Goal: Contribute content: Contribute content

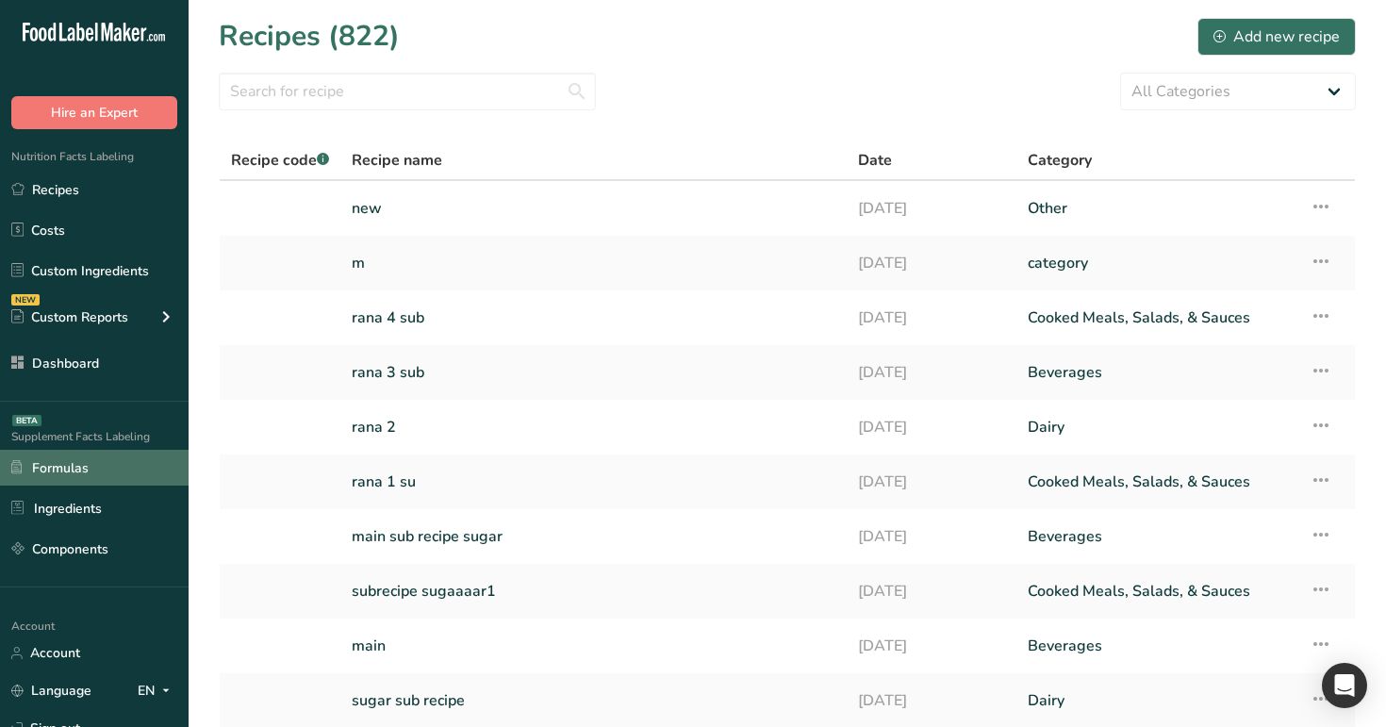
click at [77, 480] on link "Formulas" at bounding box center [94, 468] width 189 height 36
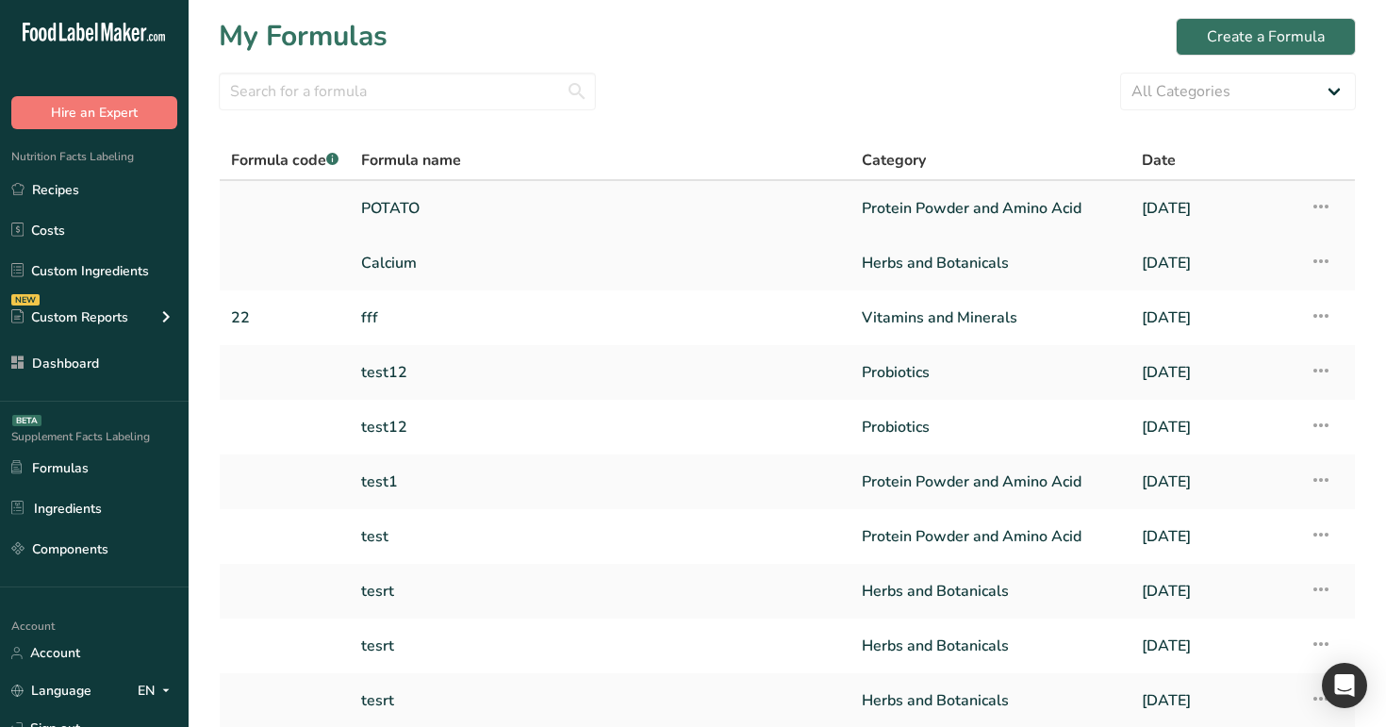
click at [576, 214] on link "POTATO" at bounding box center [600, 209] width 478 height 40
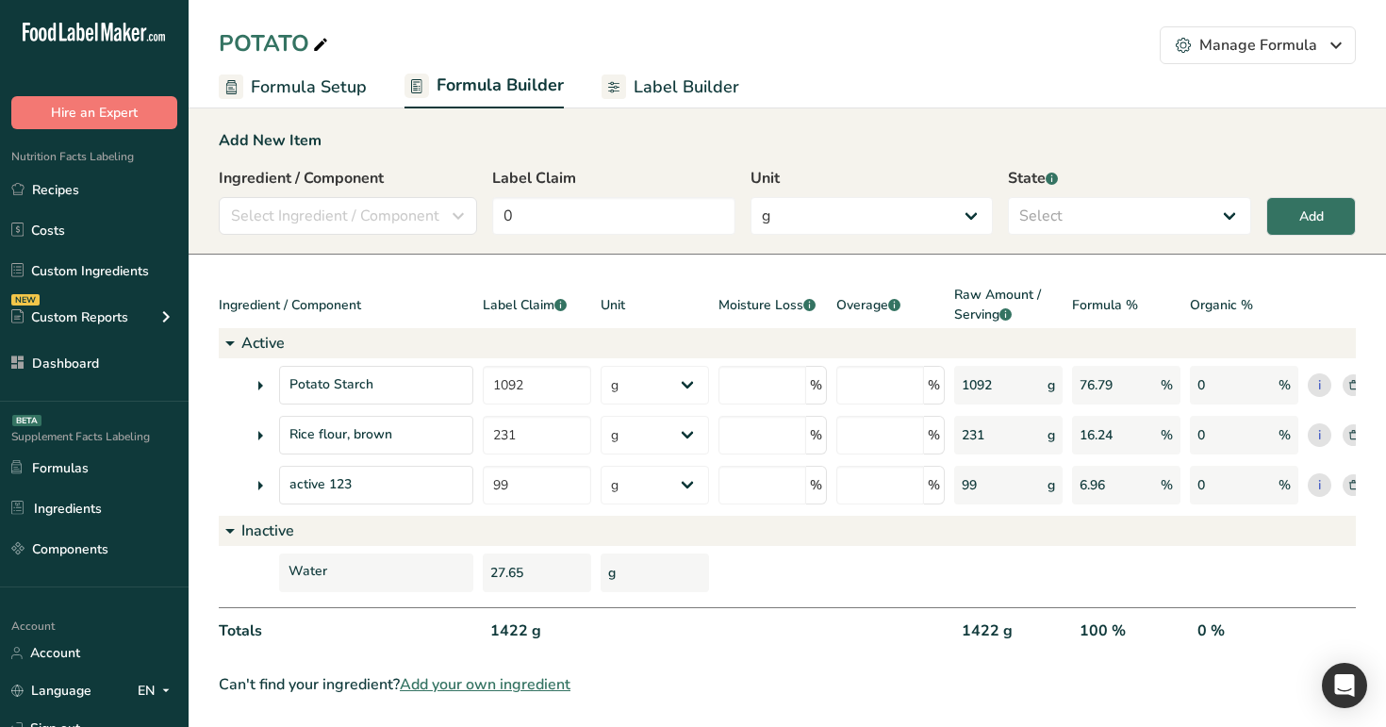
click at [667, 97] on span "Label Builder" at bounding box center [686, 86] width 106 height 25
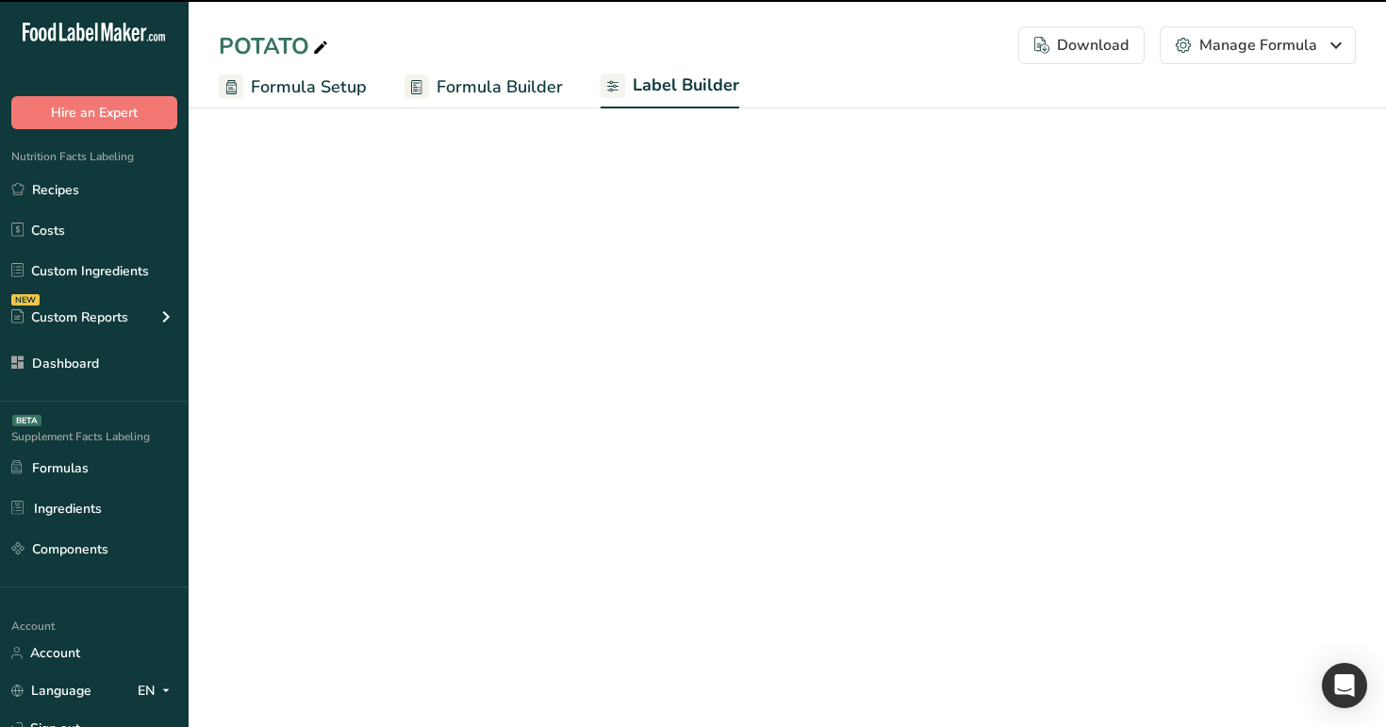
select select "Roboto"
select select "bold"
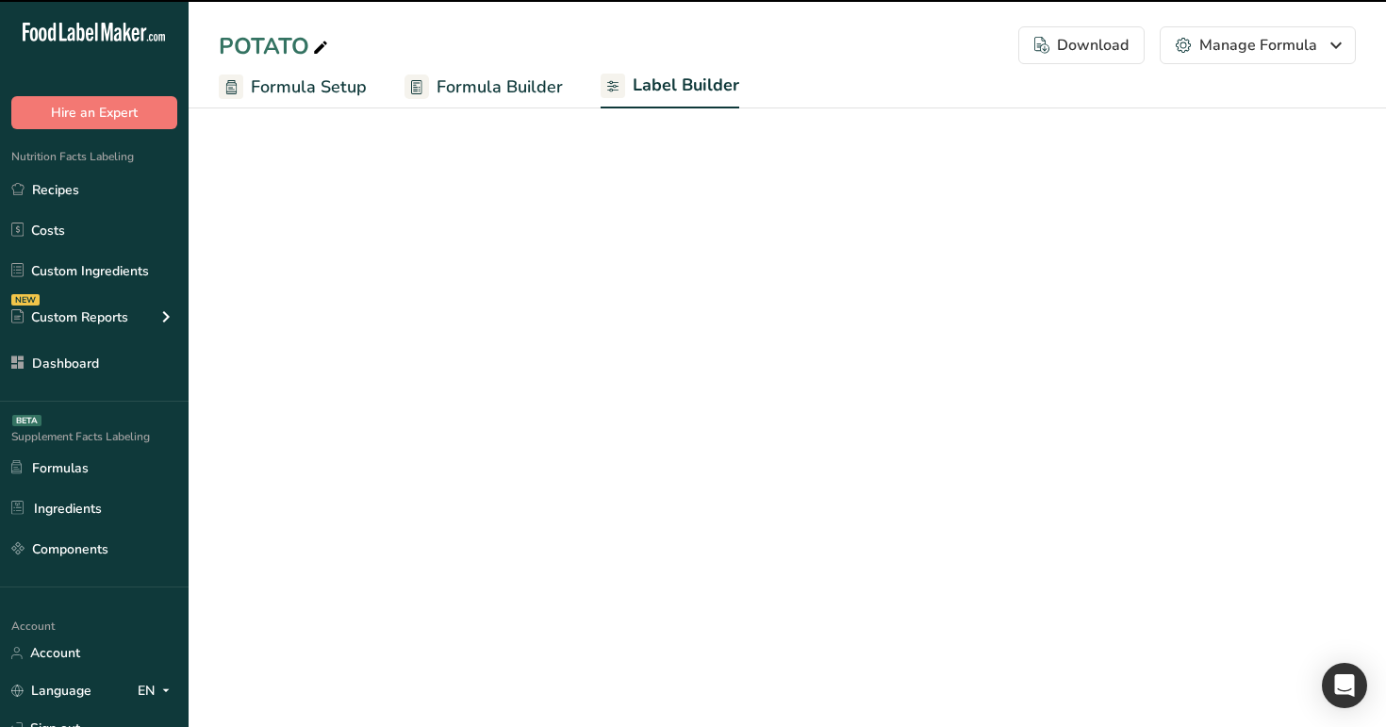
select select "bold"
select select "center"
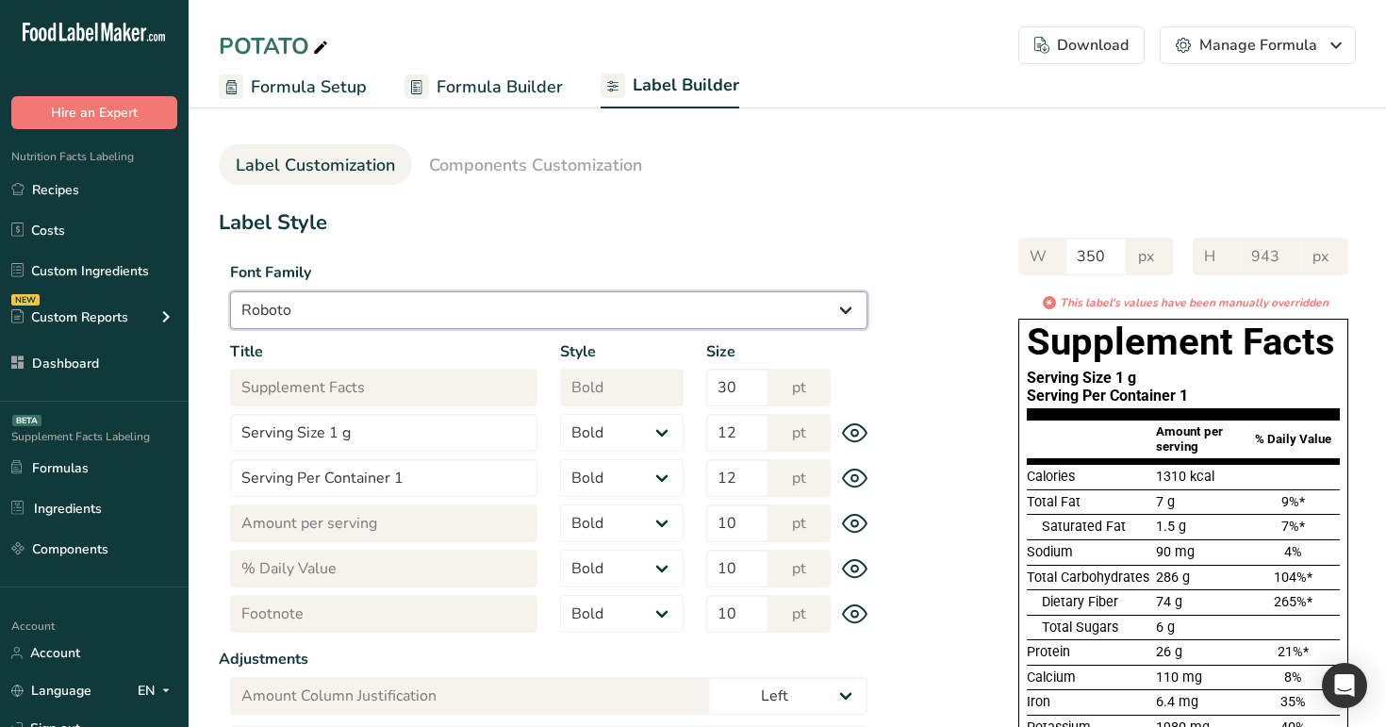
click at [646, 306] on select "Arial Roboto Helvetica [GEOGRAPHIC_DATA] [DEMOGRAPHIC_DATA] [US_STATE] Courier …" at bounding box center [548, 310] width 637 height 38
select select "Helvetica"
click at [230, 291] on select "Arial Roboto Helvetica [GEOGRAPHIC_DATA] [DEMOGRAPHIC_DATA] [US_STATE] Courier …" at bounding box center [548, 310] width 637 height 38
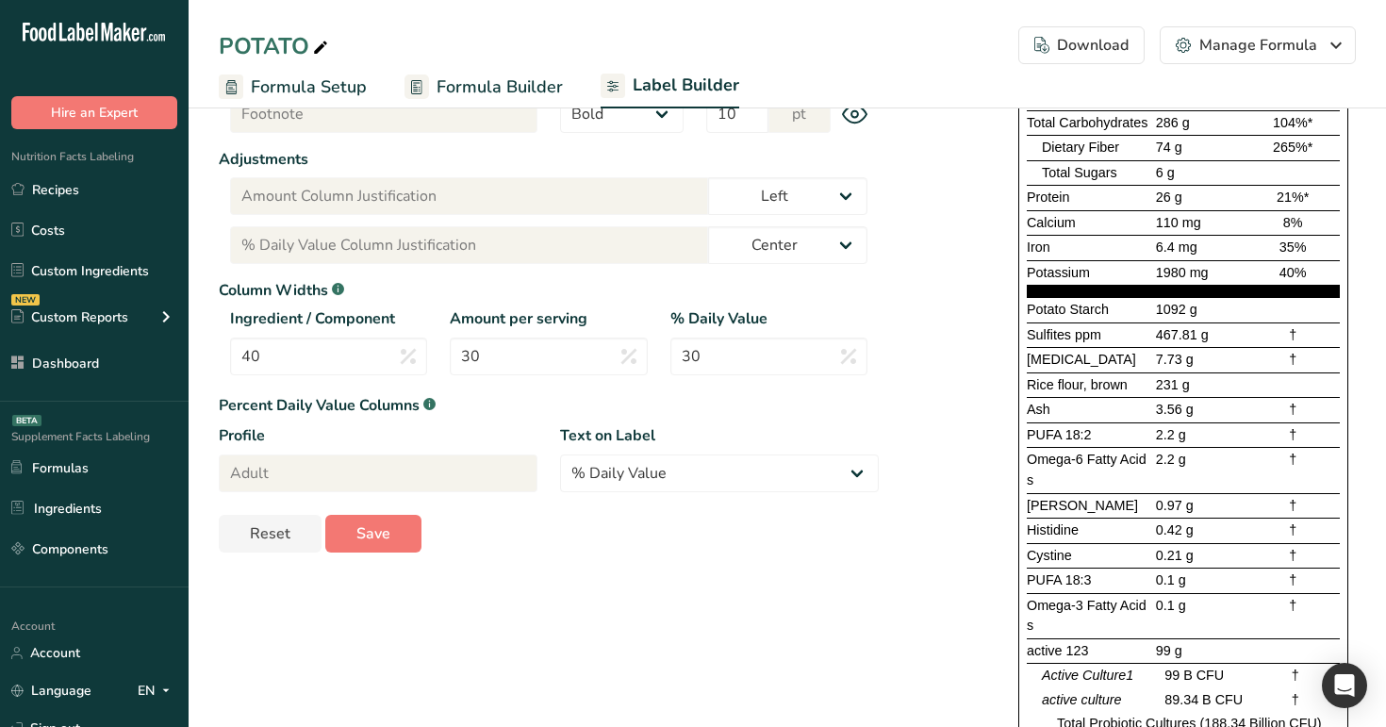
scroll to position [608, 0]
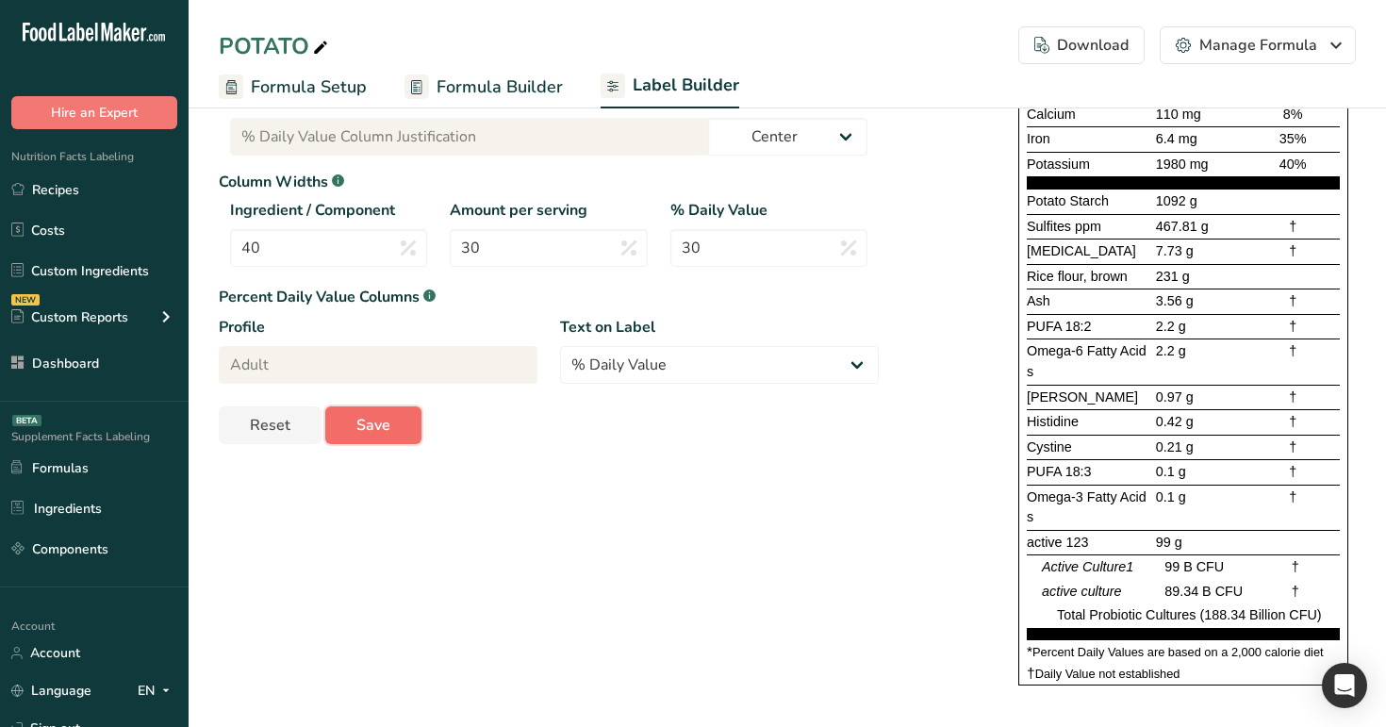
click at [386, 425] on span "Save" at bounding box center [373, 425] width 34 height 23
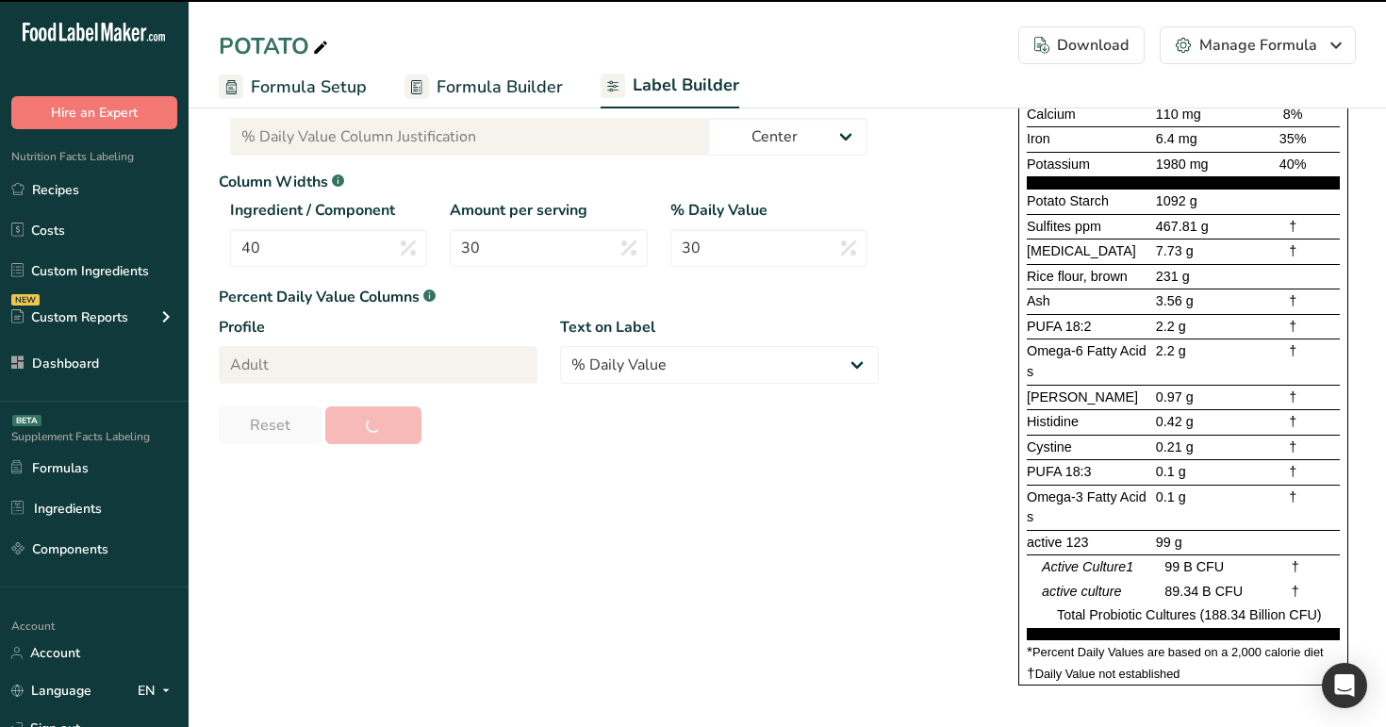
type input "1034"
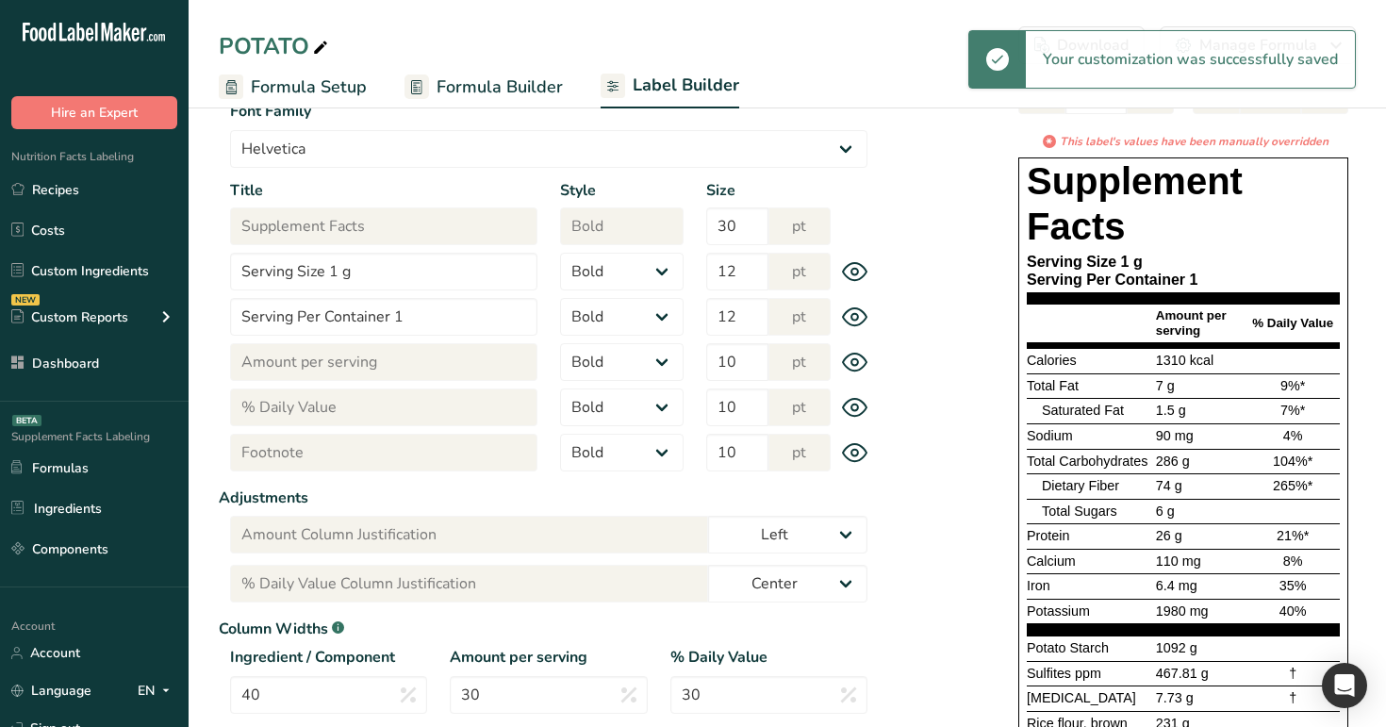
scroll to position [0, 0]
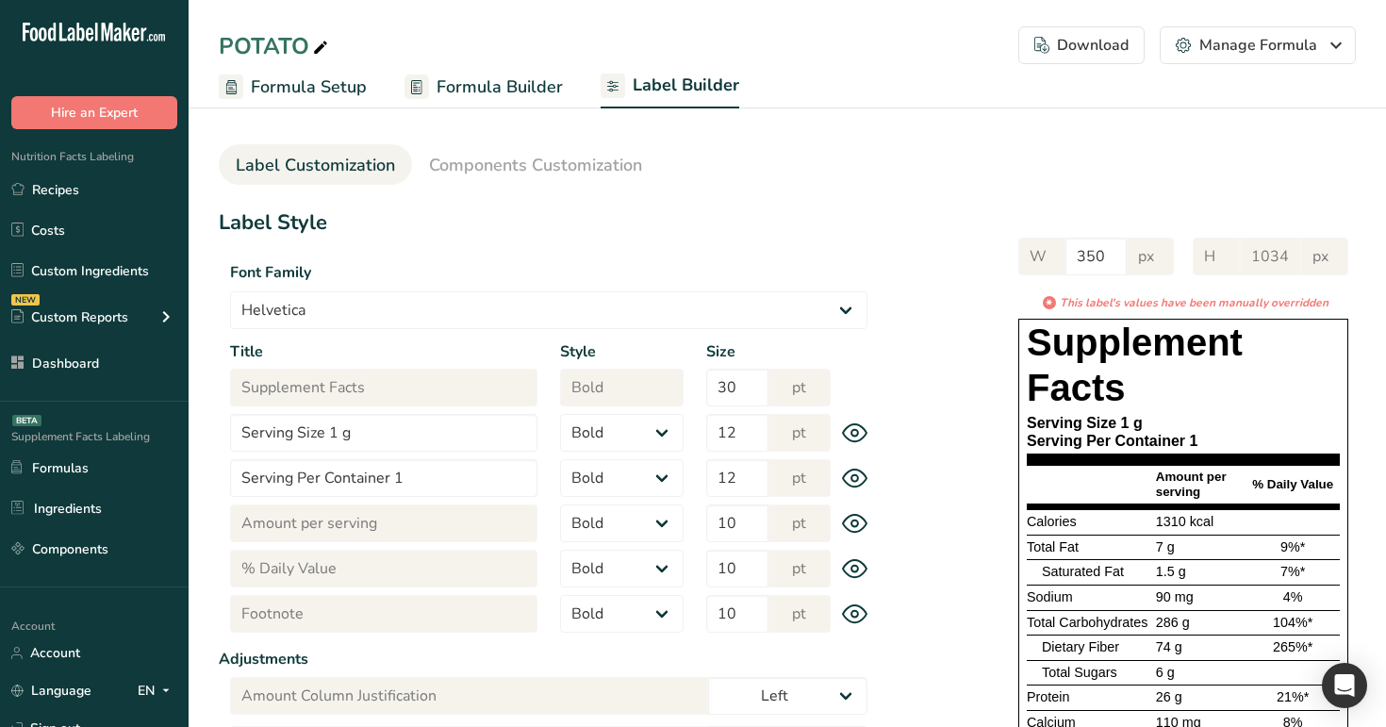
click at [1093, 50] on div "Download" at bounding box center [1081, 45] width 94 height 23
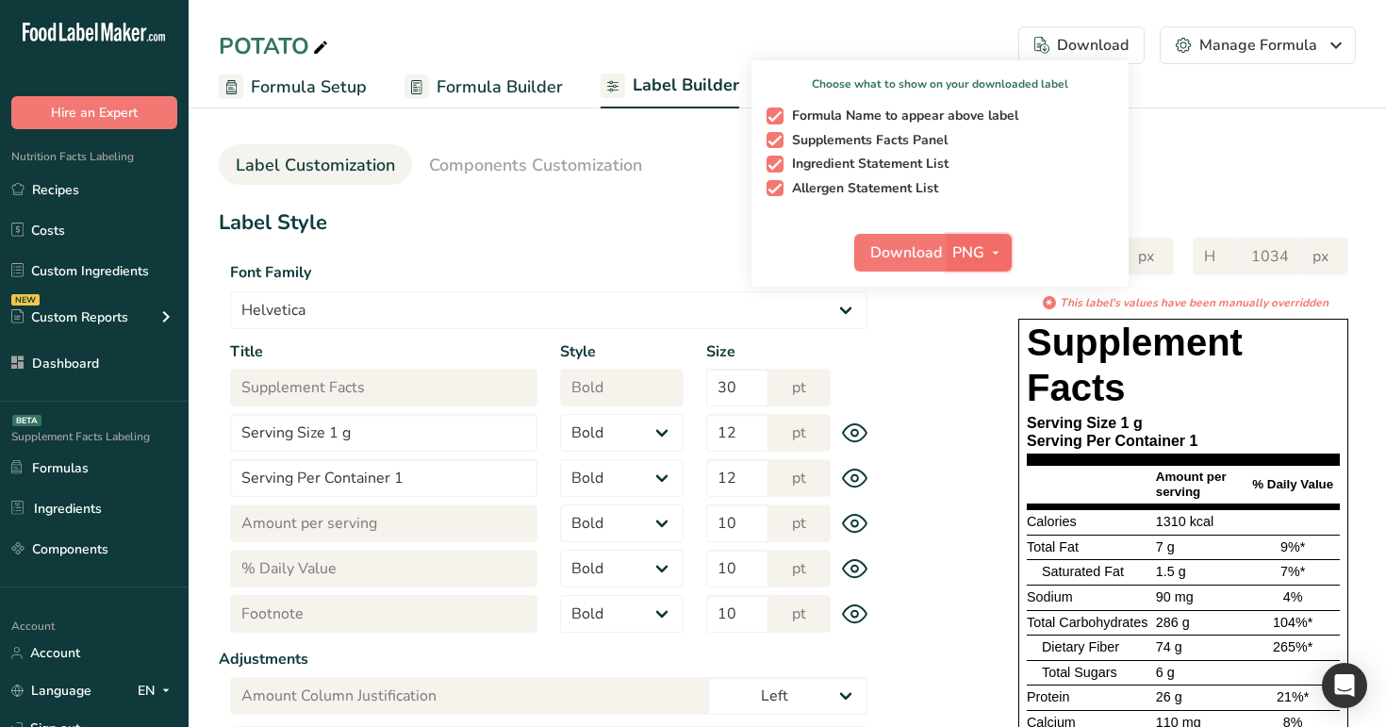
click at [976, 256] on span "PNG" at bounding box center [968, 252] width 32 height 23
click at [986, 383] on link "PDF" at bounding box center [981, 384] width 60 height 31
click at [924, 264] on button "Download" at bounding box center [901, 253] width 92 height 38
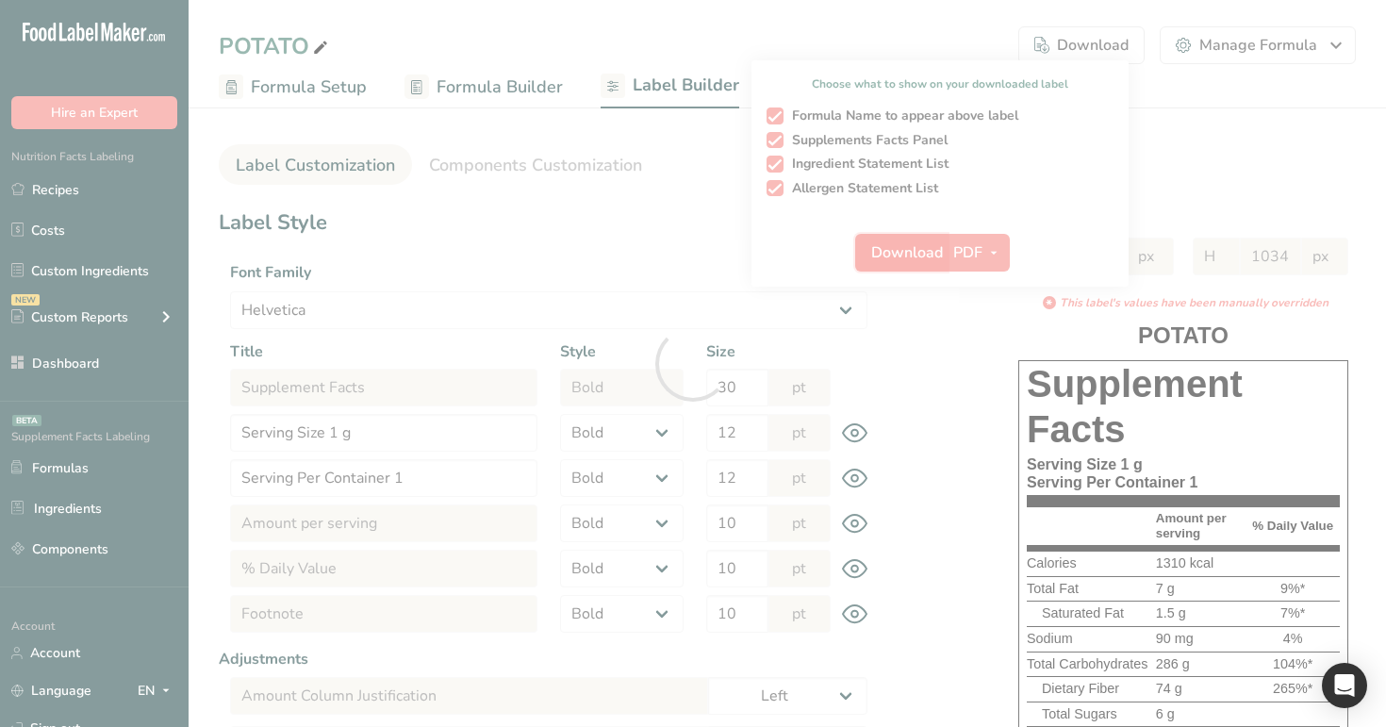
select select "Helvetica"
select select "bold"
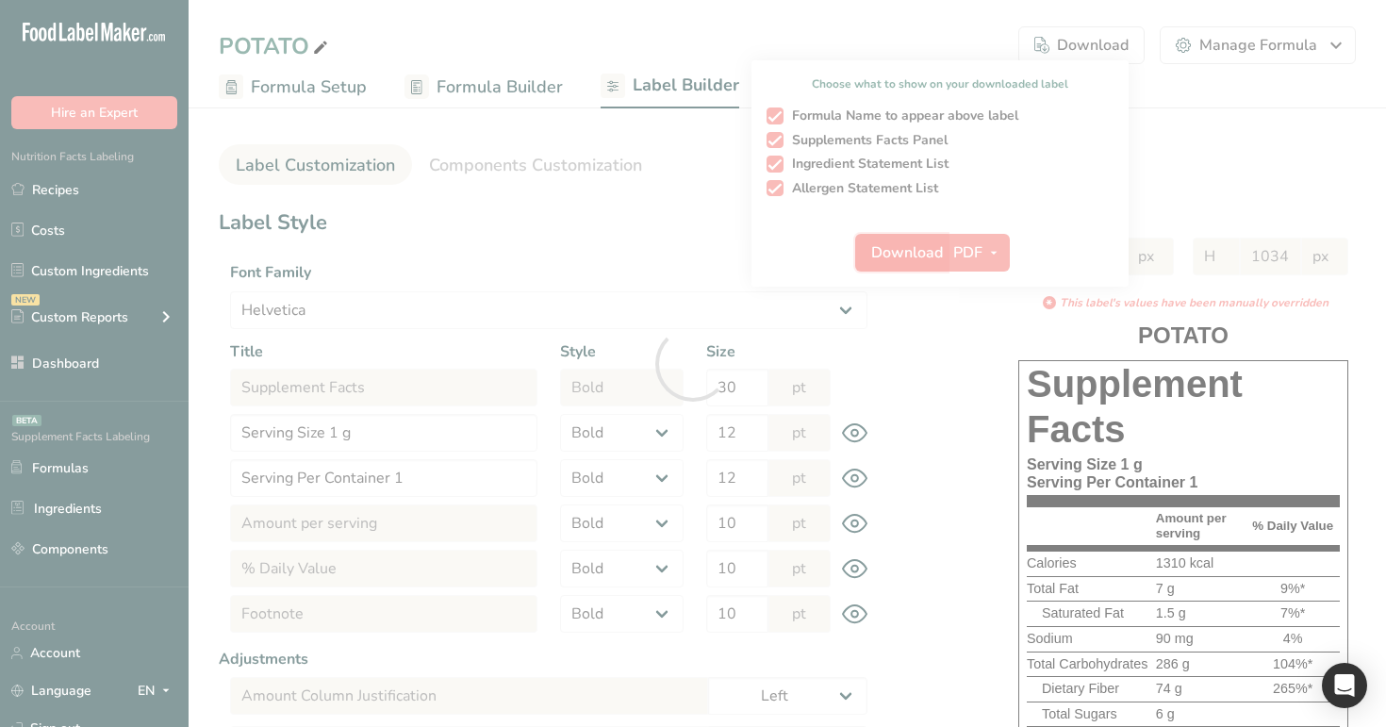
select select "bold"
select select "center"
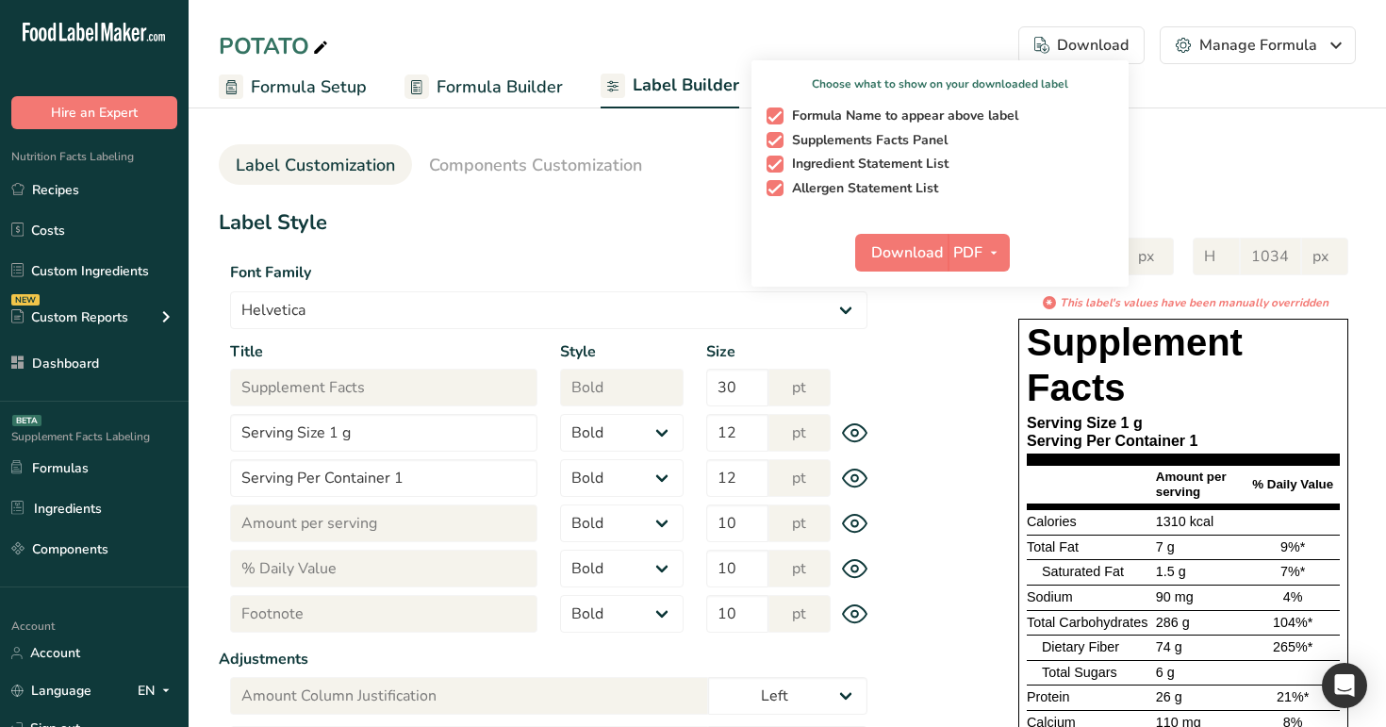
click at [478, 249] on section "Label Style Font Family Arial Roboto Helvetica [GEOGRAPHIC_DATA] [DEMOGRAPHIC_D…" at bounding box center [549, 629] width 660 height 845
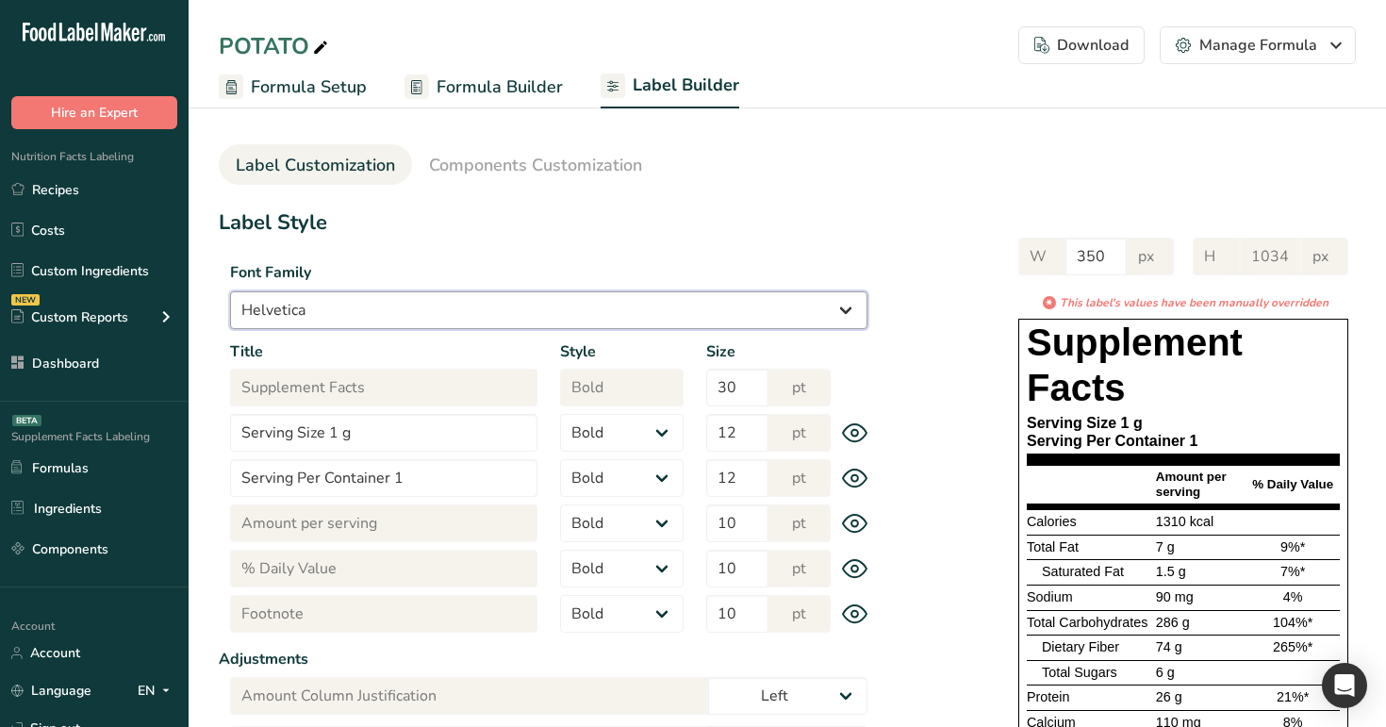
click at [490, 324] on select "Arial Roboto Helvetica [GEOGRAPHIC_DATA] [DEMOGRAPHIC_DATA] [US_STATE] Courier …" at bounding box center [548, 310] width 637 height 38
select select "Comic Sans MS"
click at [230, 291] on select "Arial Roboto Helvetica [GEOGRAPHIC_DATA] [DEMOGRAPHIC_DATA] [US_STATE] Courier …" at bounding box center [548, 310] width 637 height 38
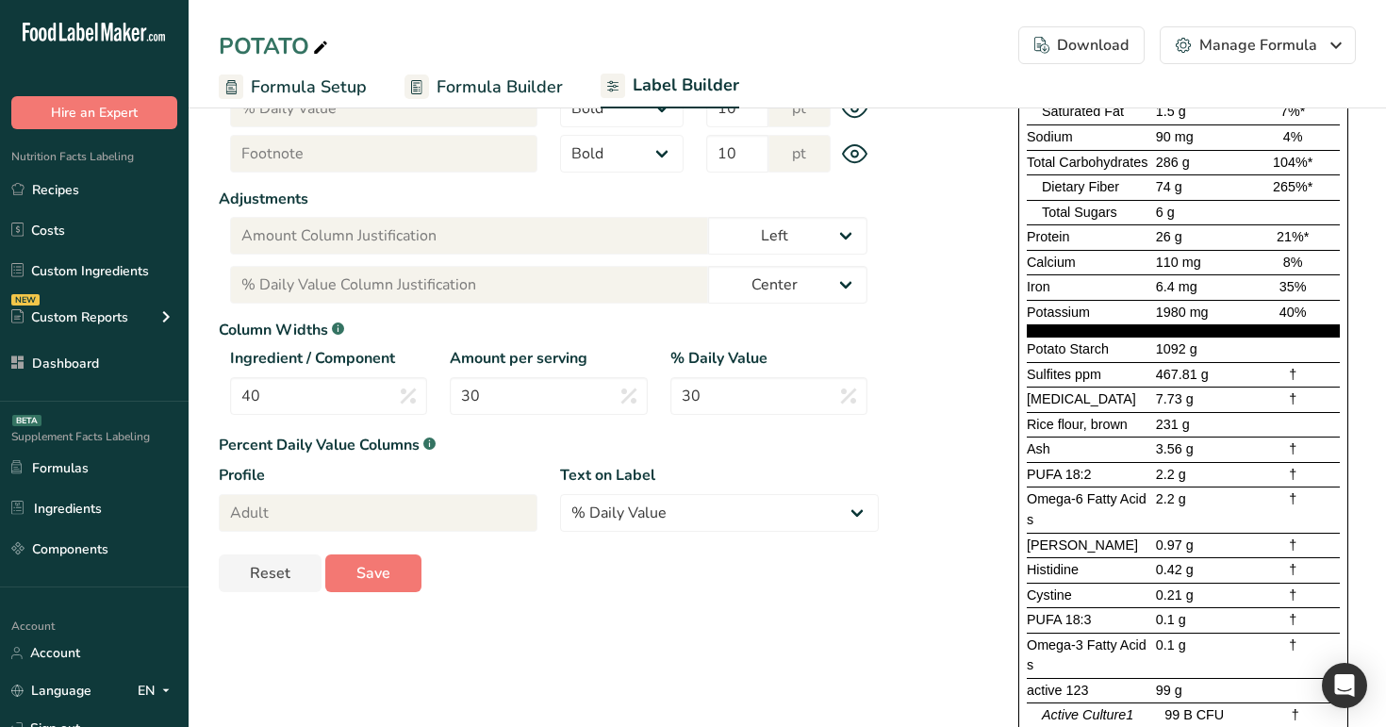
scroll to position [647, 0]
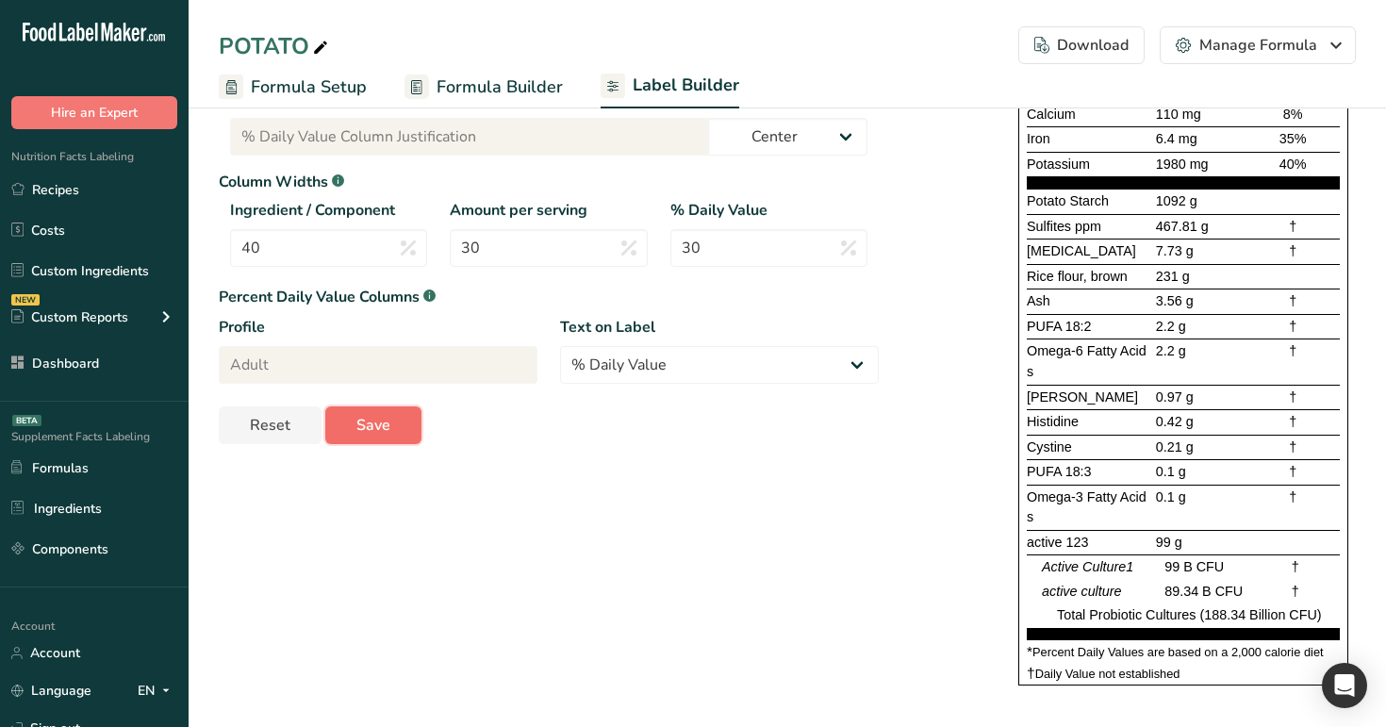
click at [385, 414] on span "Save" at bounding box center [373, 425] width 34 height 23
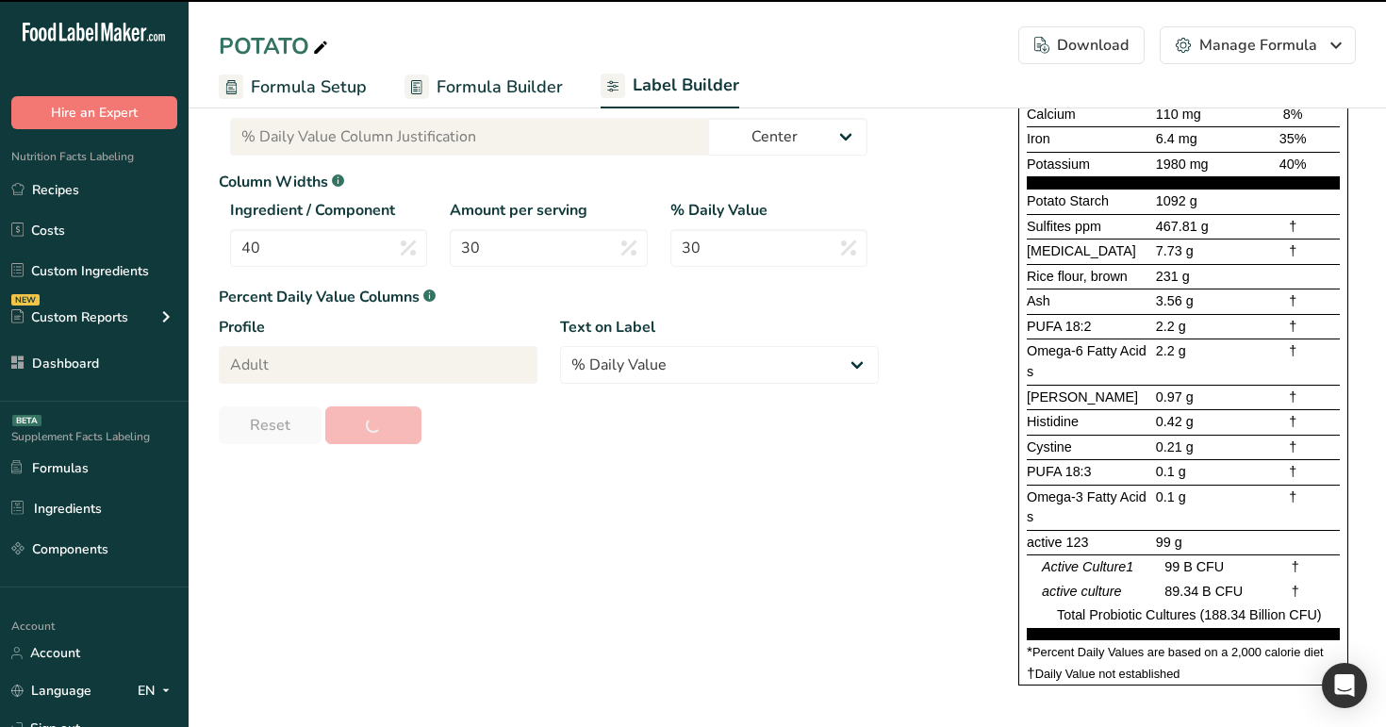
type input "1075"
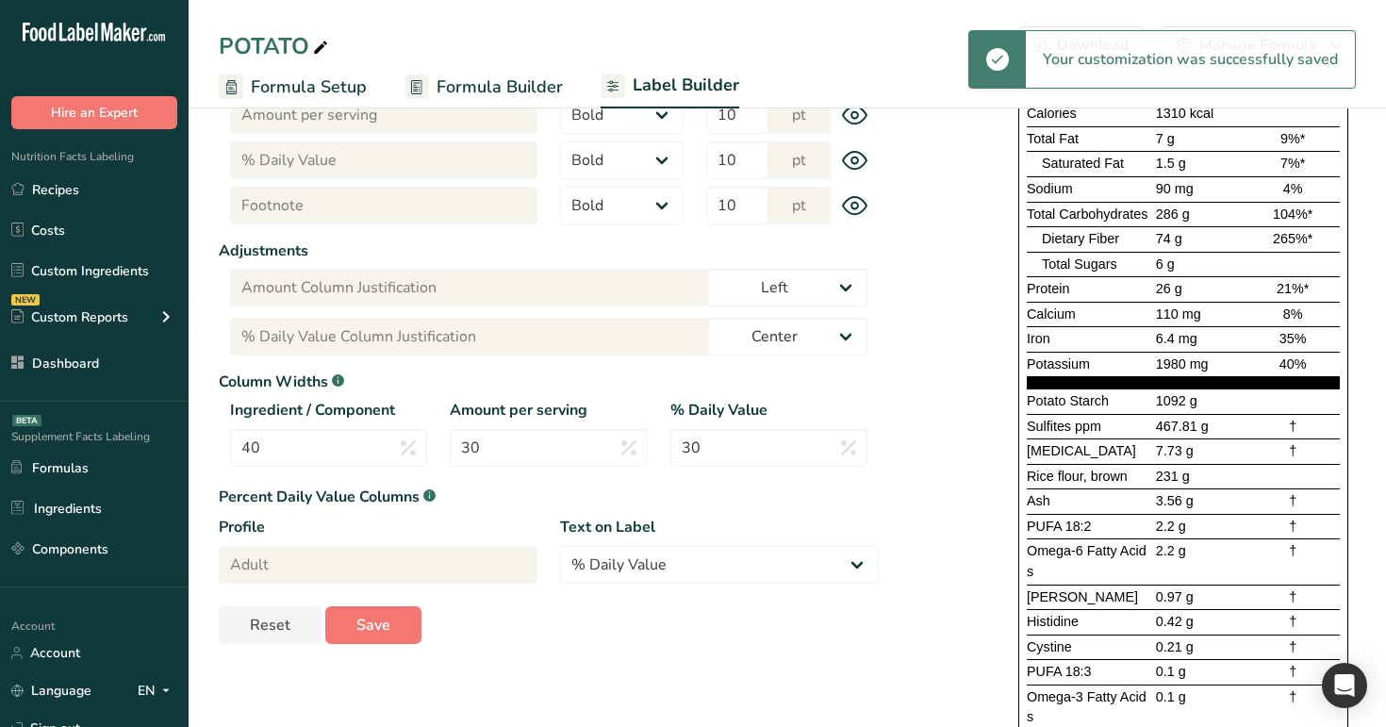
scroll to position [0, 0]
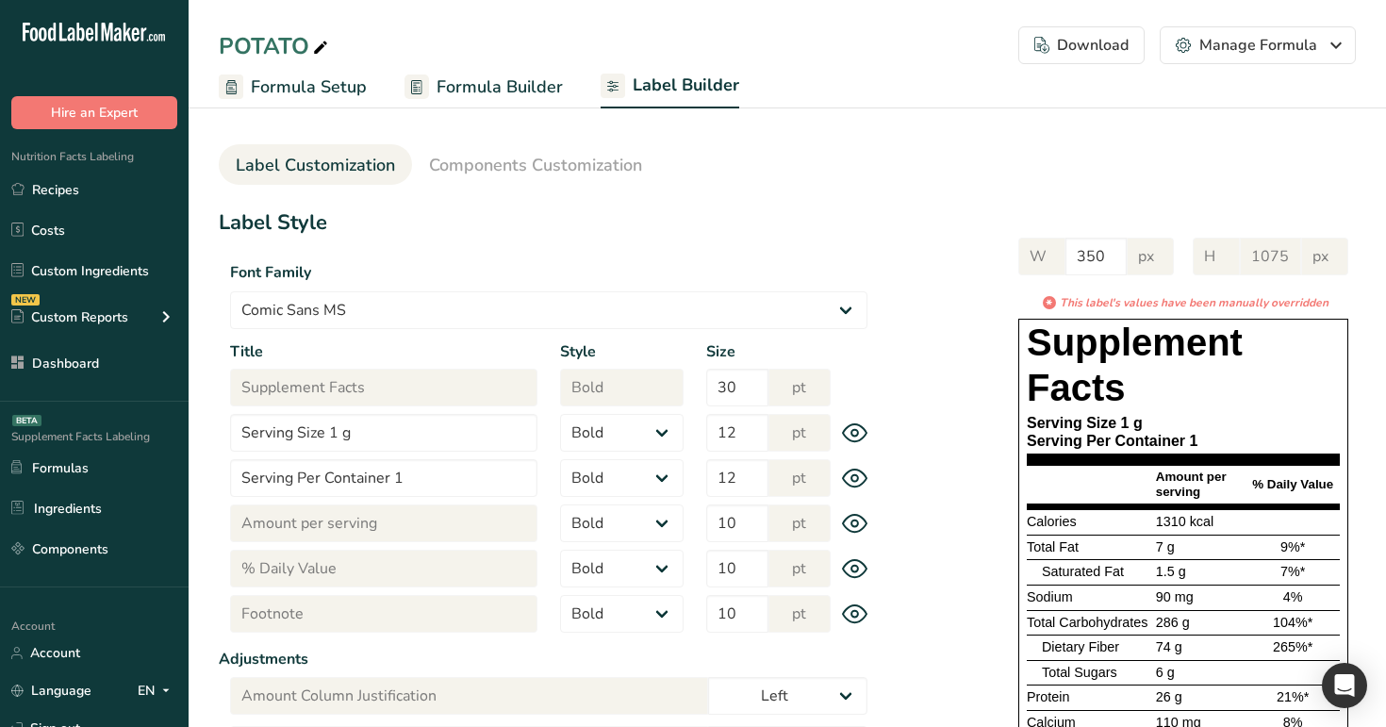
click at [1078, 49] on div "Download" at bounding box center [1081, 45] width 94 height 23
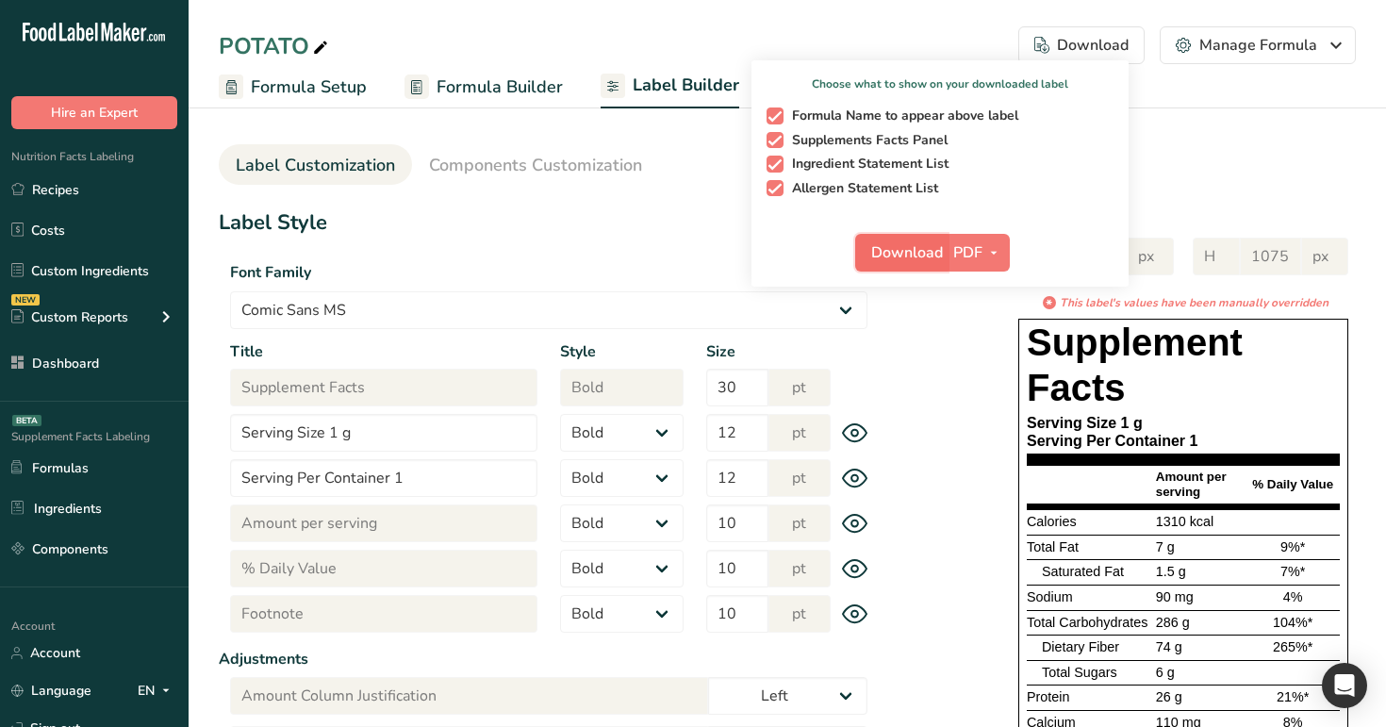
click at [903, 253] on span "Download" at bounding box center [907, 252] width 72 height 23
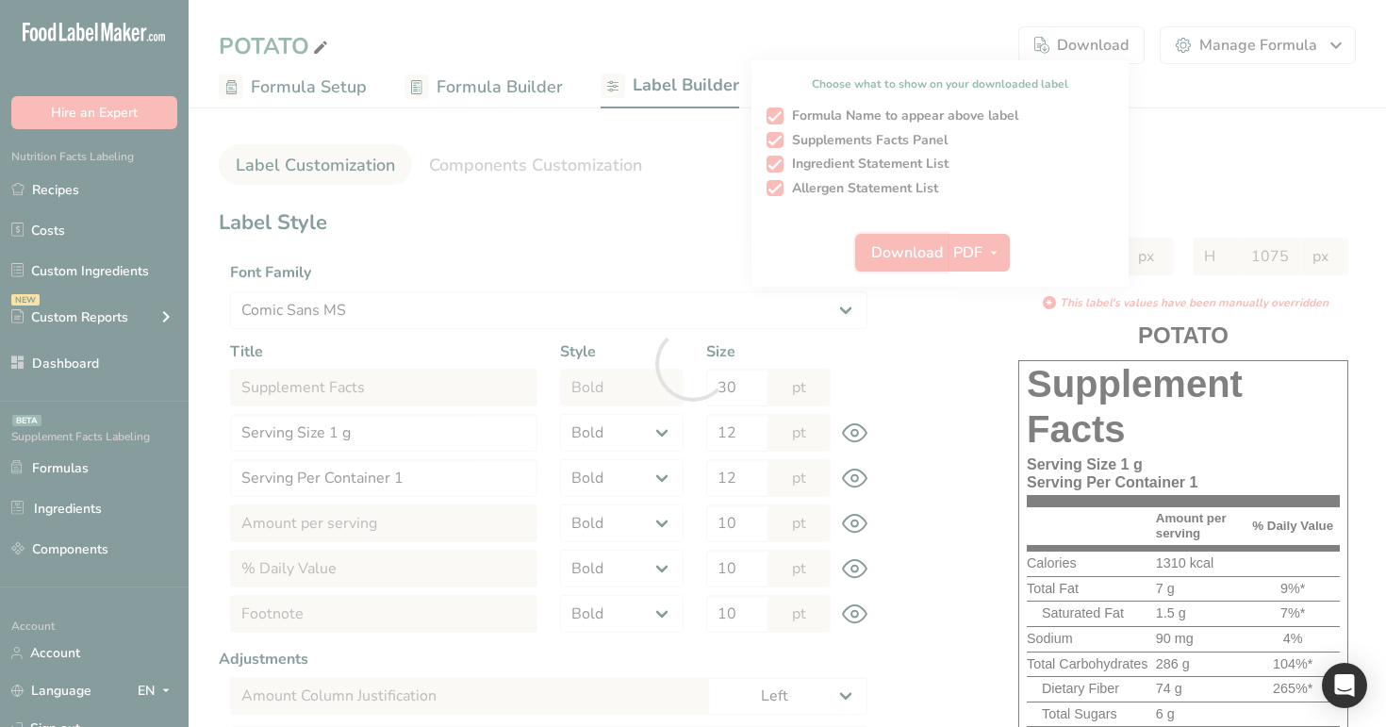
select select "Comic Sans MS"
select select "bold"
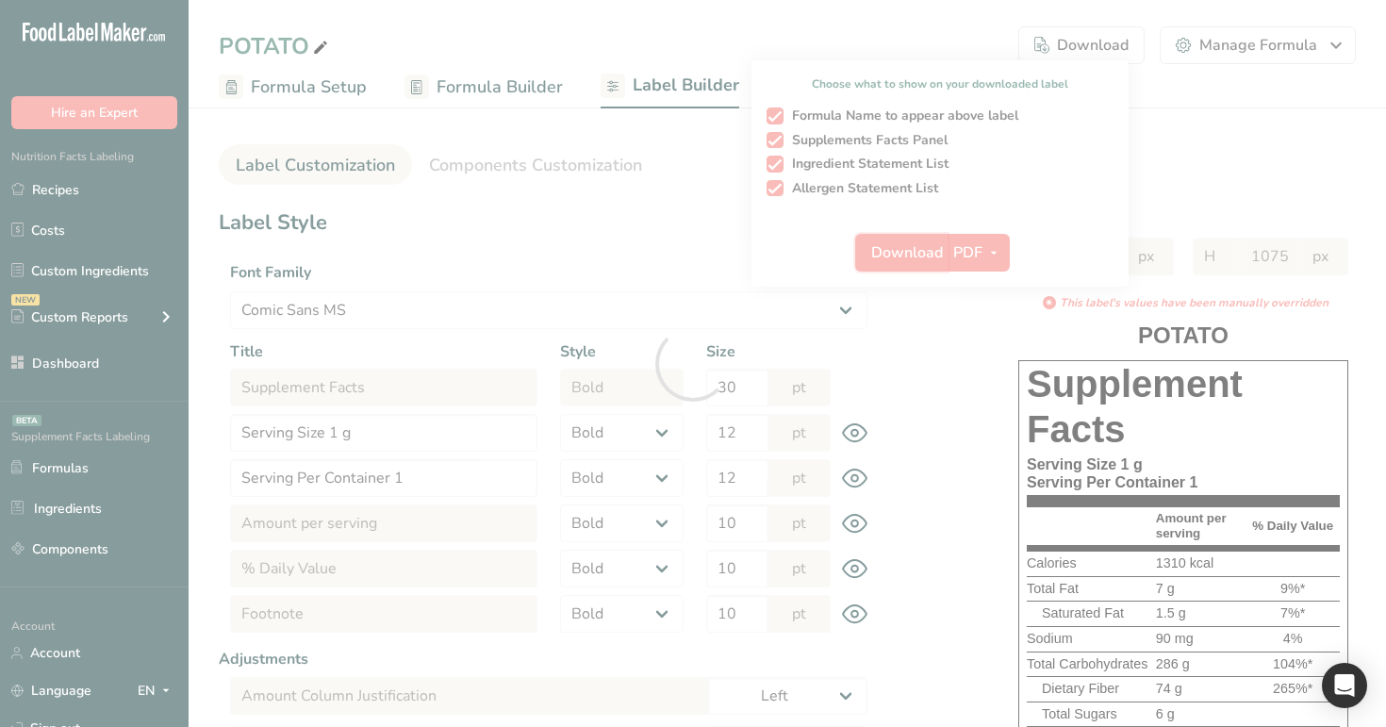
select select "bold"
select select "center"
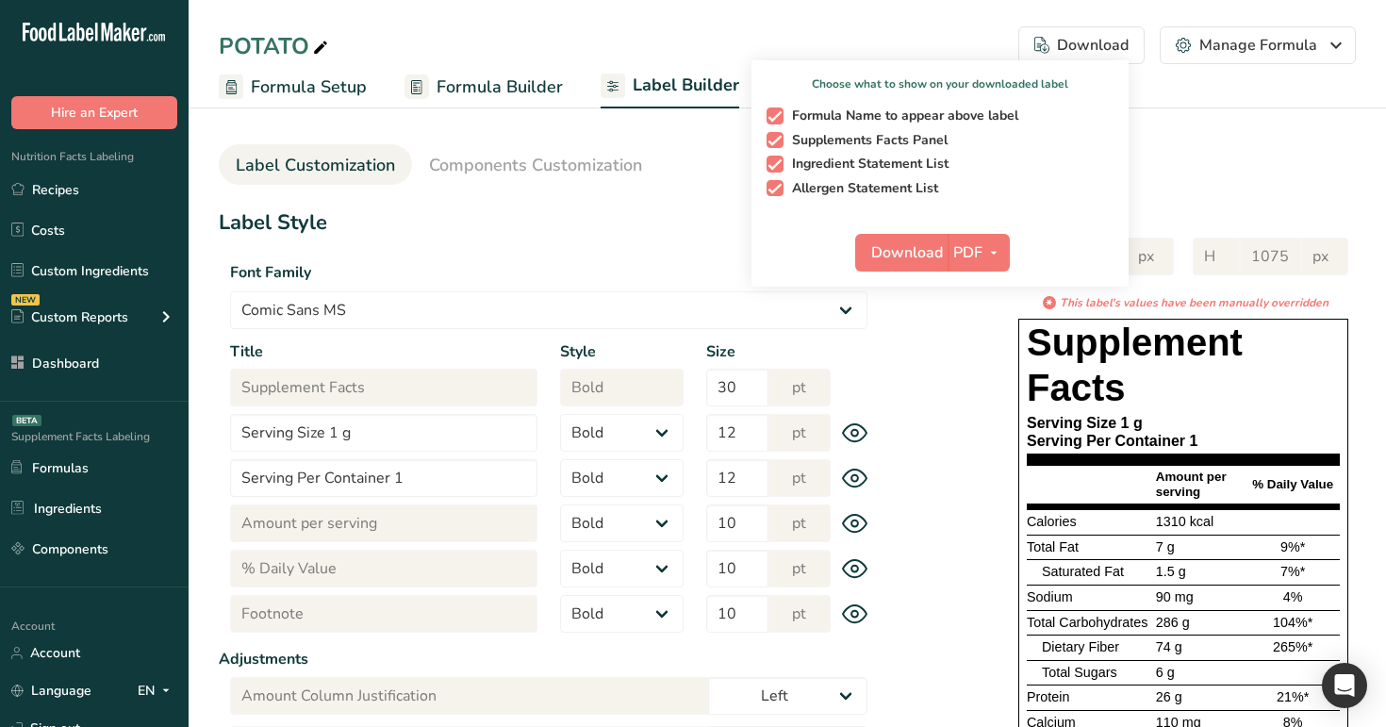
click at [639, 250] on div "Font Family [PERSON_NAME] Roboto Helvetica [GEOGRAPHIC_DATA] [DEMOGRAPHIC_DATA]…" at bounding box center [549, 289] width 660 height 79
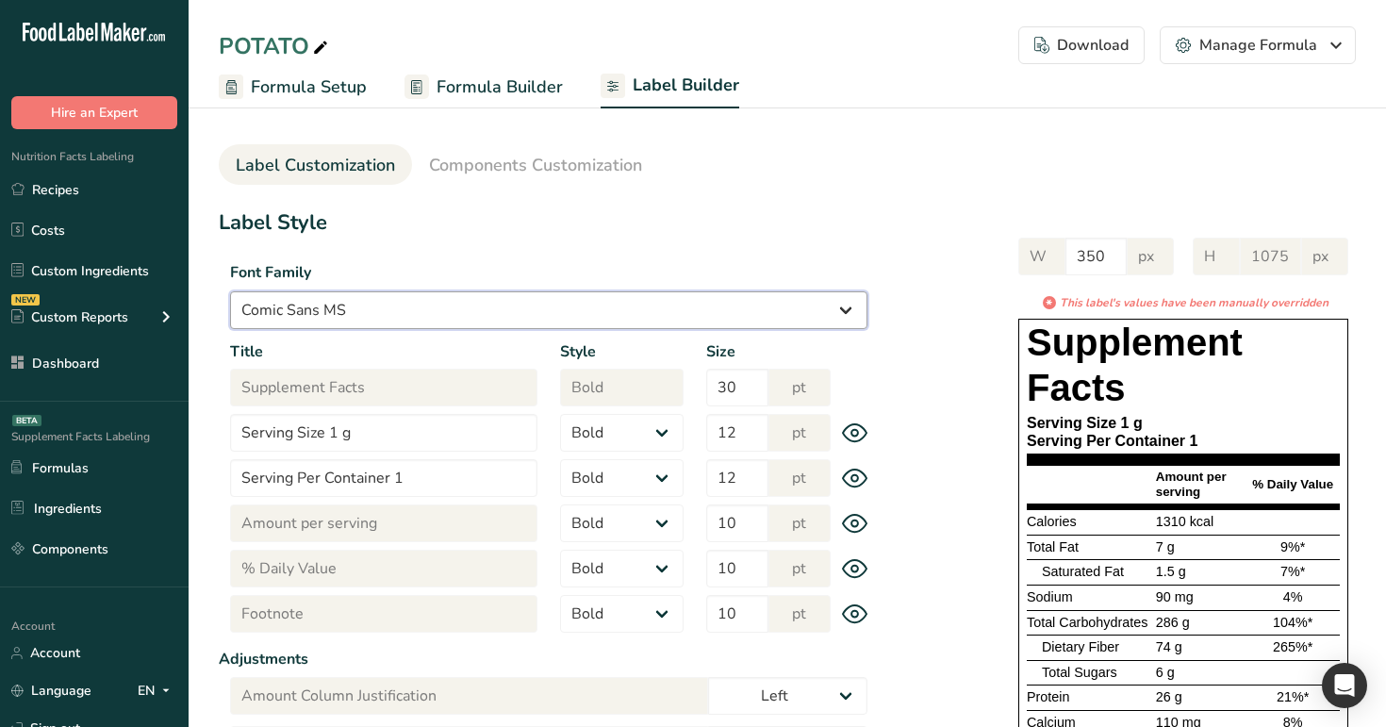
click at [629, 317] on select "Arial Roboto Helvetica [GEOGRAPHIC_DATA] [DEMOGRAPHIC_DATA] [US_STATE] Courier …" at bounding box center [548, 310] width 637 height 38
select select "Courier New"
click at [230, 291] on select "Arial Roboto Helvetica [GEOGRAPHIC_DATA] [DEMOGRAPHIC_DATA] [US_STATE] Courier …" at bounding box center [548, 310] width 637 height 38
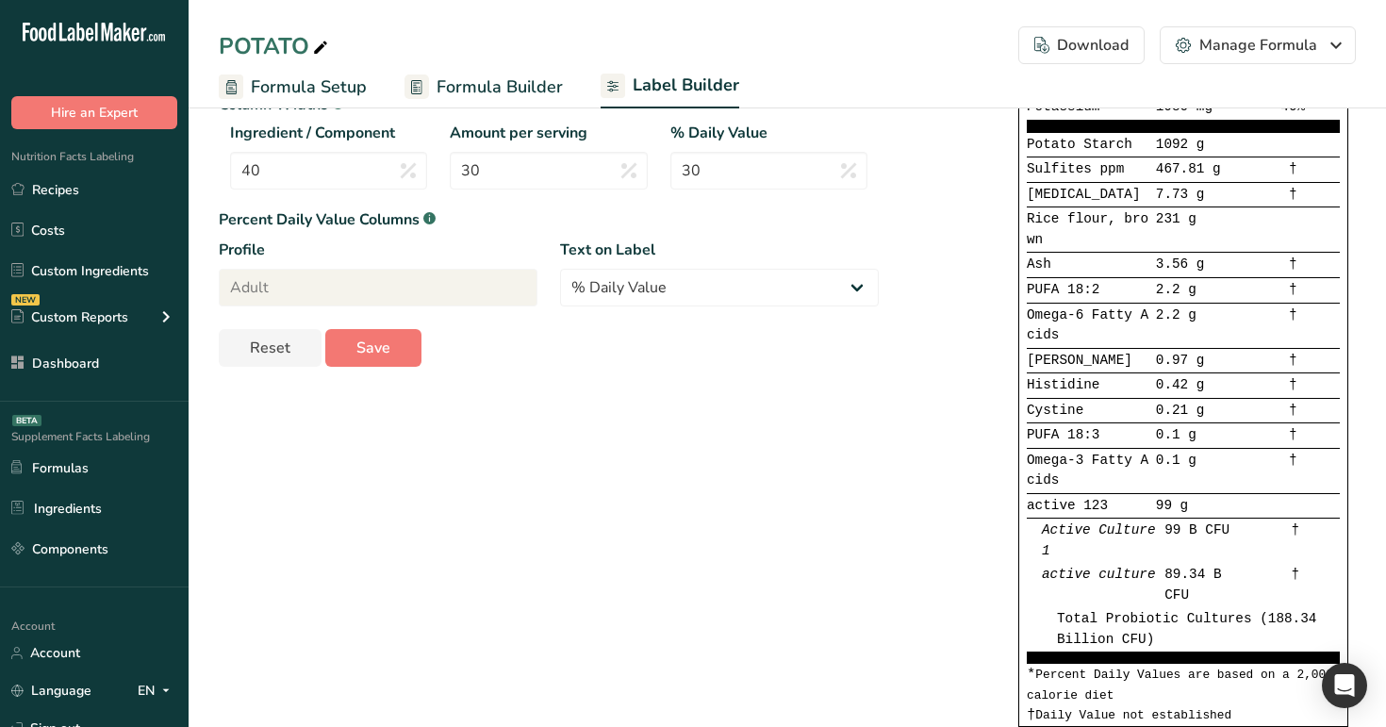
scroll to position [728, 0]
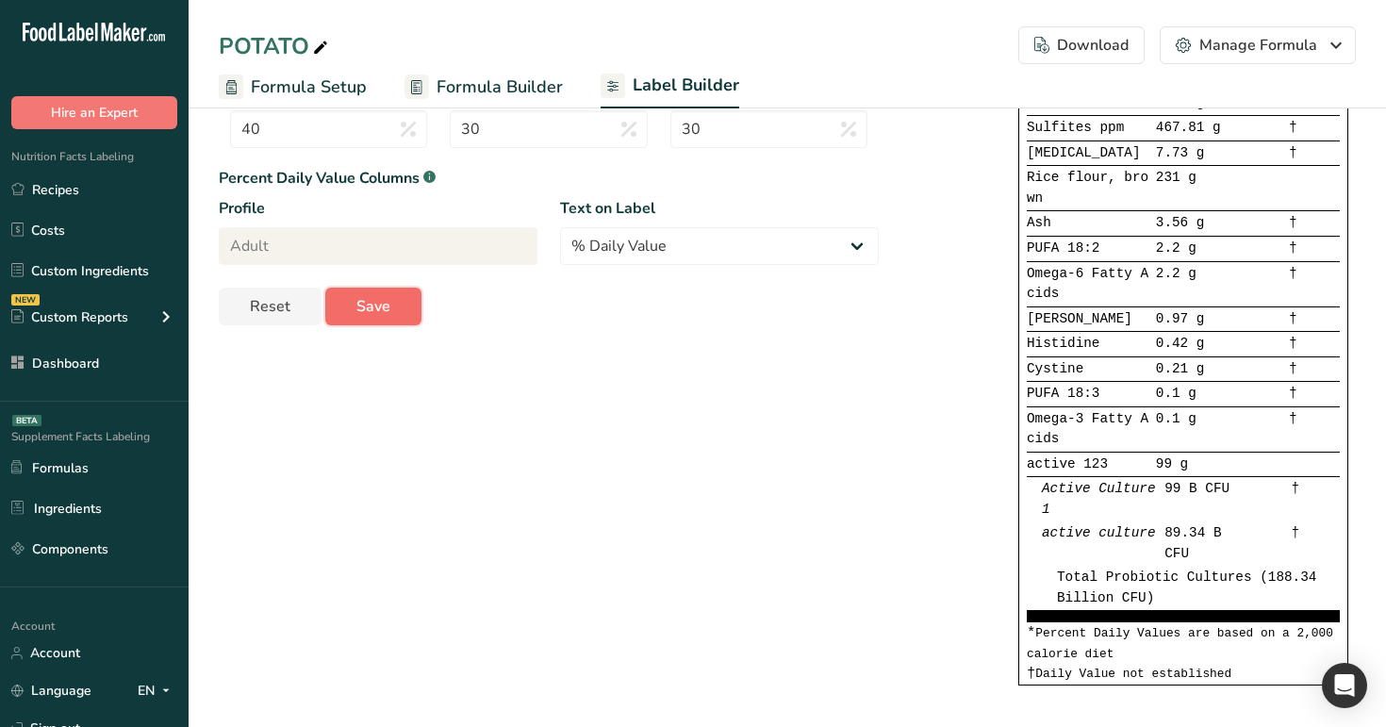
click at [360, 305] on span "Save" at bounding box center [373, 306] width 34 height 23
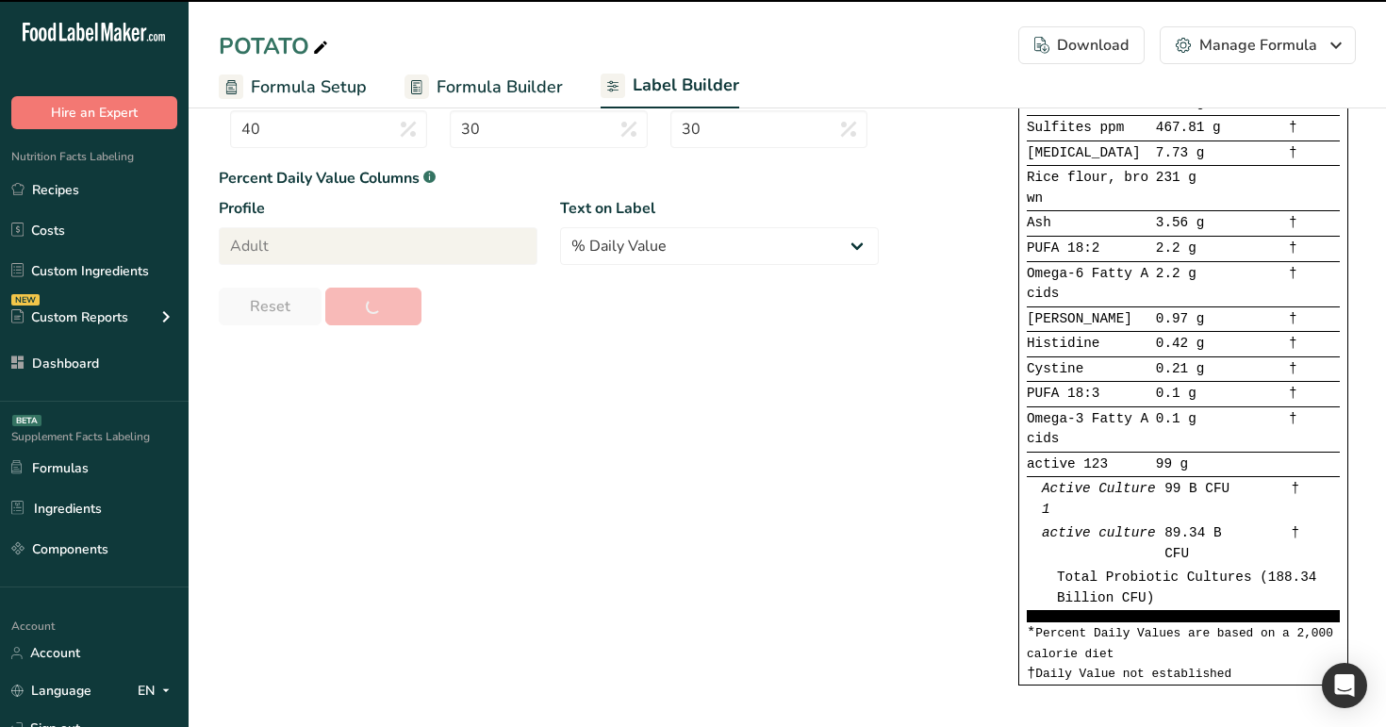
type input "1161"
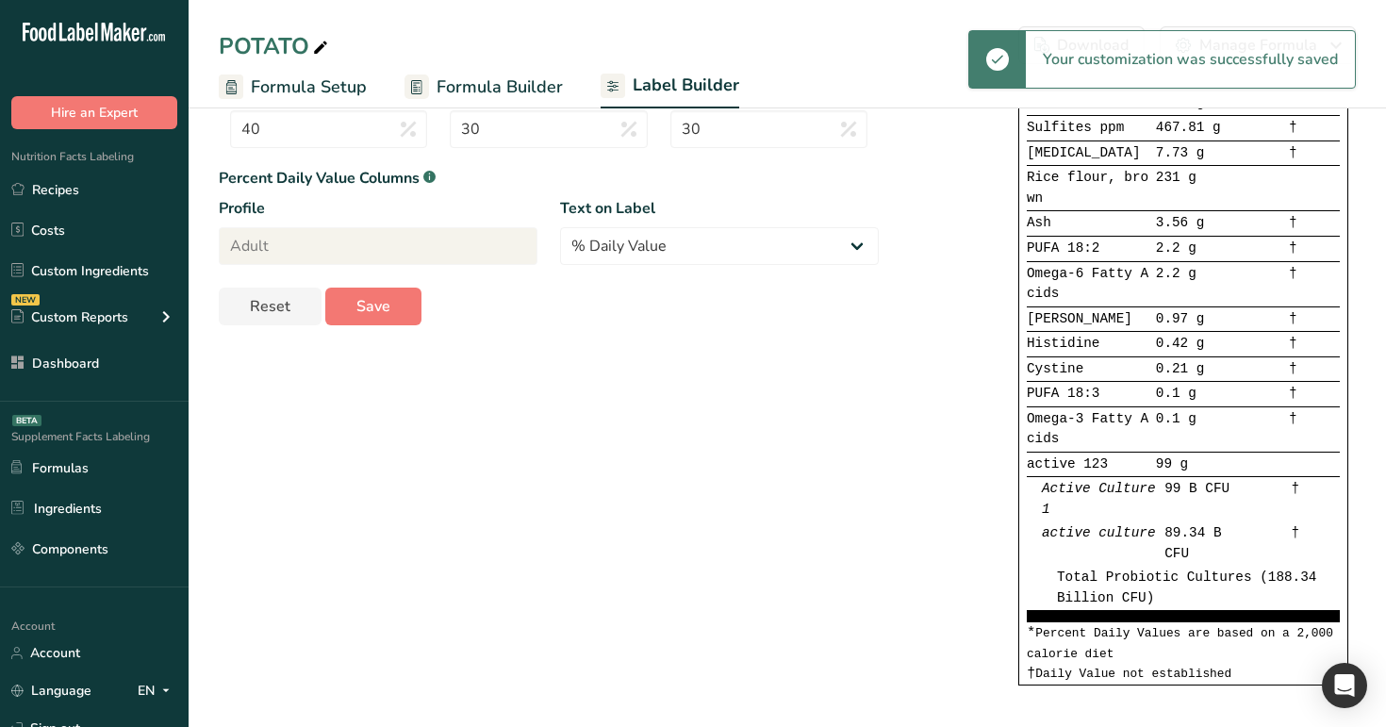
scroll to position [0, 0]
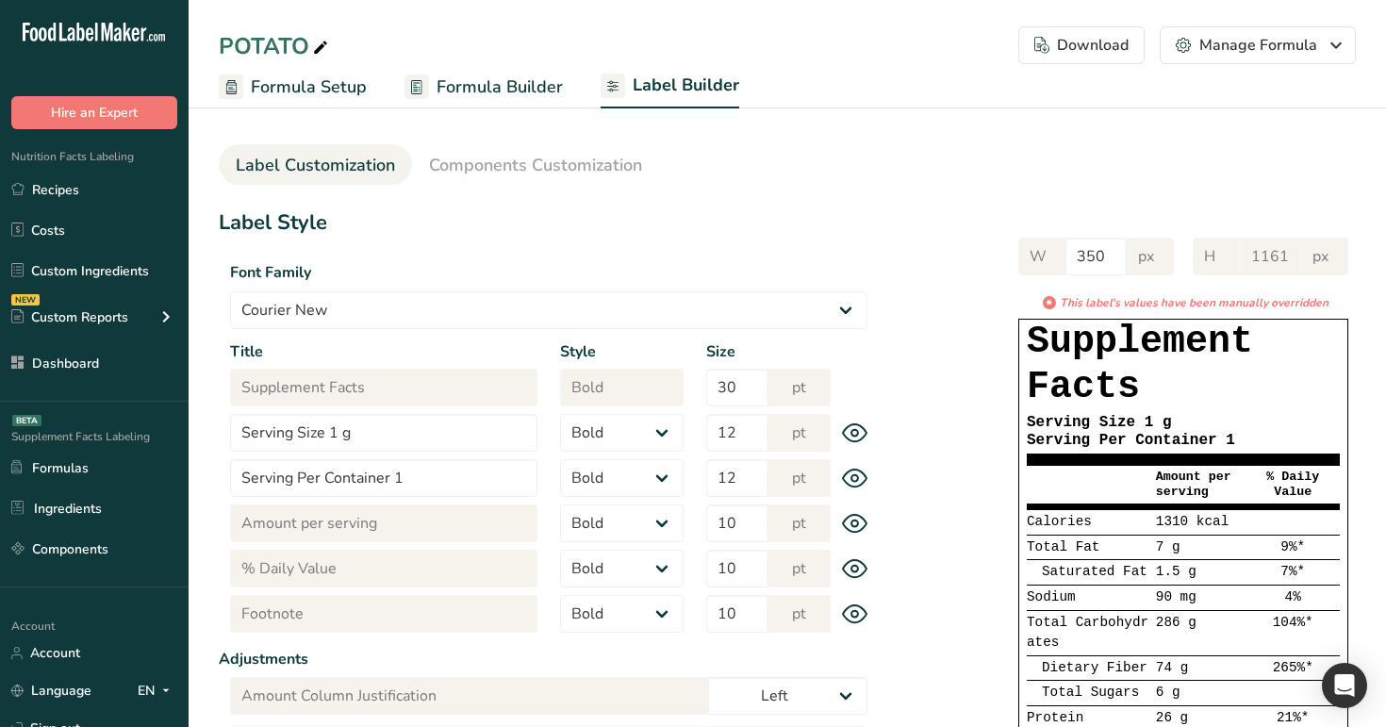
click at [1082, 51] on div "Download" at bounding box center [1081, 45] width 94 height 23
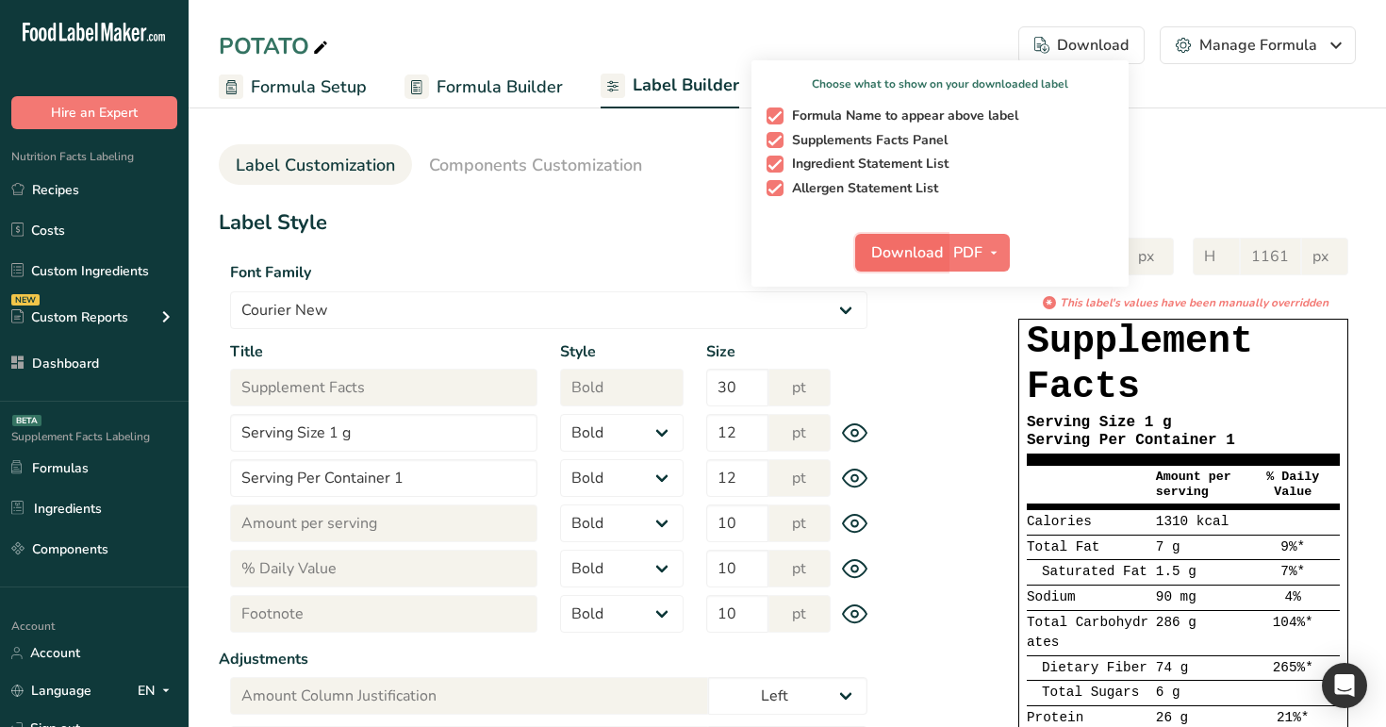
click at [907, 254] on span "Download" at bounding box center [907, 252] width 72 height 23
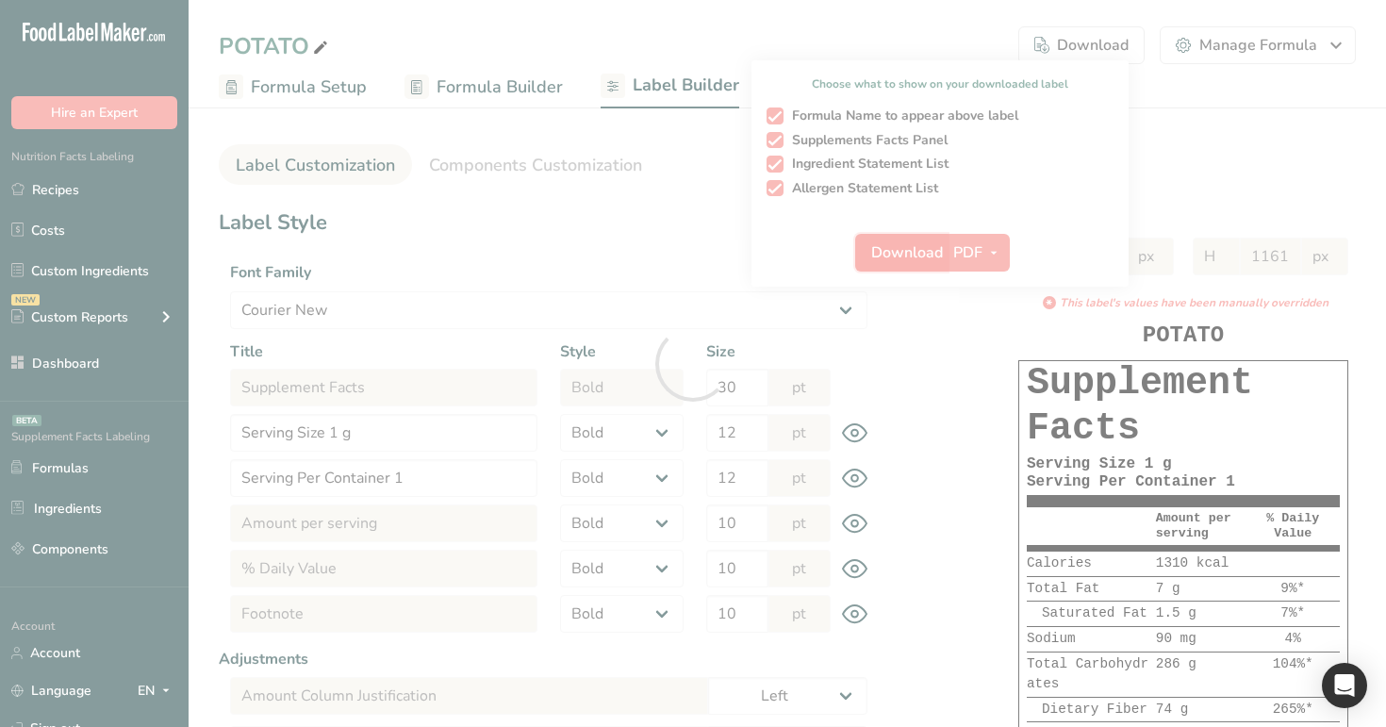
select select "Courier New"
select select "bold"
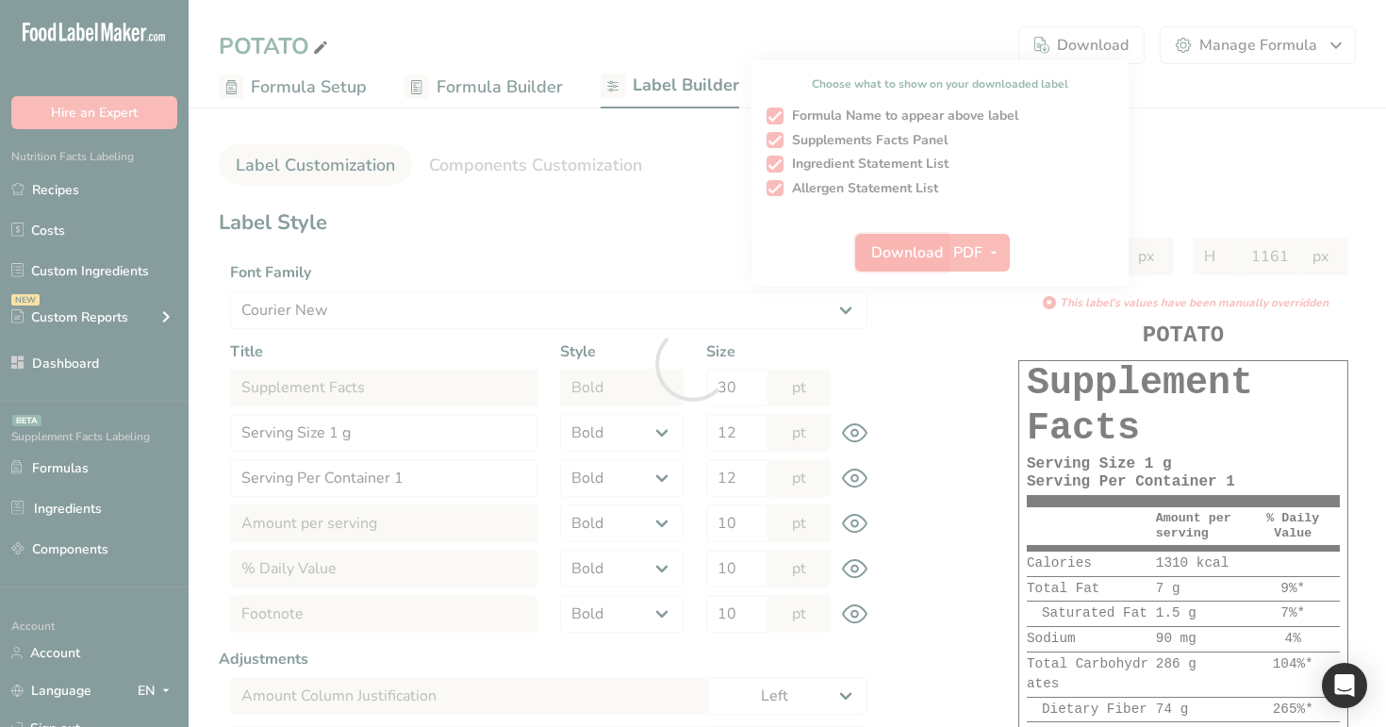
select select "bold"
select select "center"
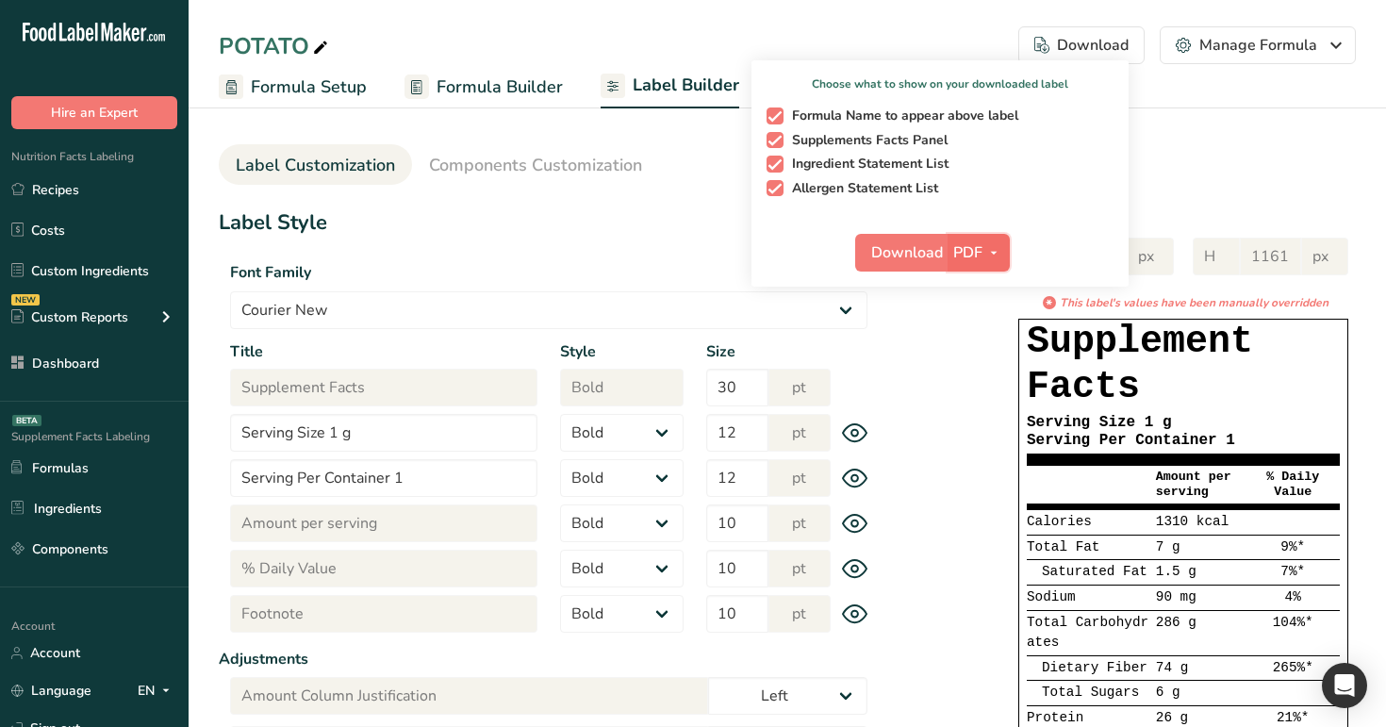
click at [975, 255] on span "PDF" at bounding box center [967, 252] width 29 height 23
click at [978, 292] on link "PNG" at bounding box center [979, 290] width 60 height 31
click at [913, 247] on span "Download" at bounding box center [906, 252] width 72 height 23
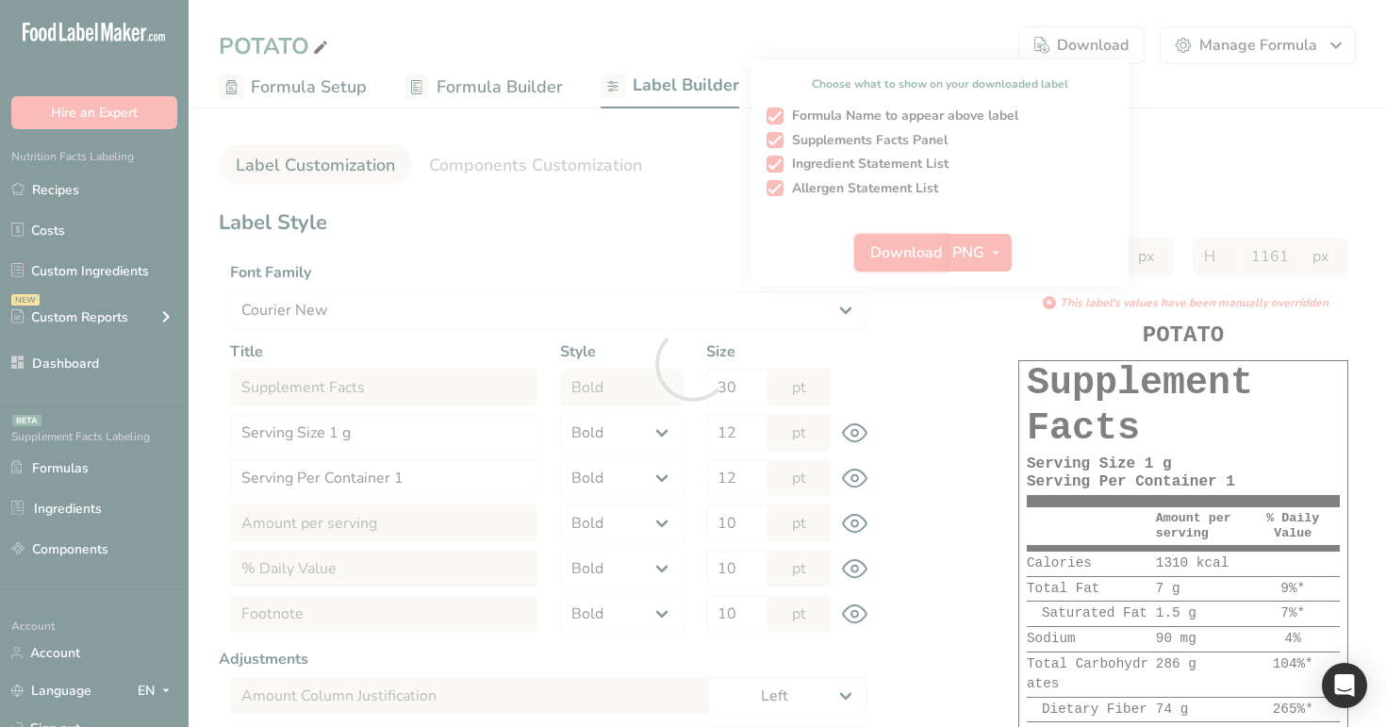
select select "Courier New"
select select "bold"
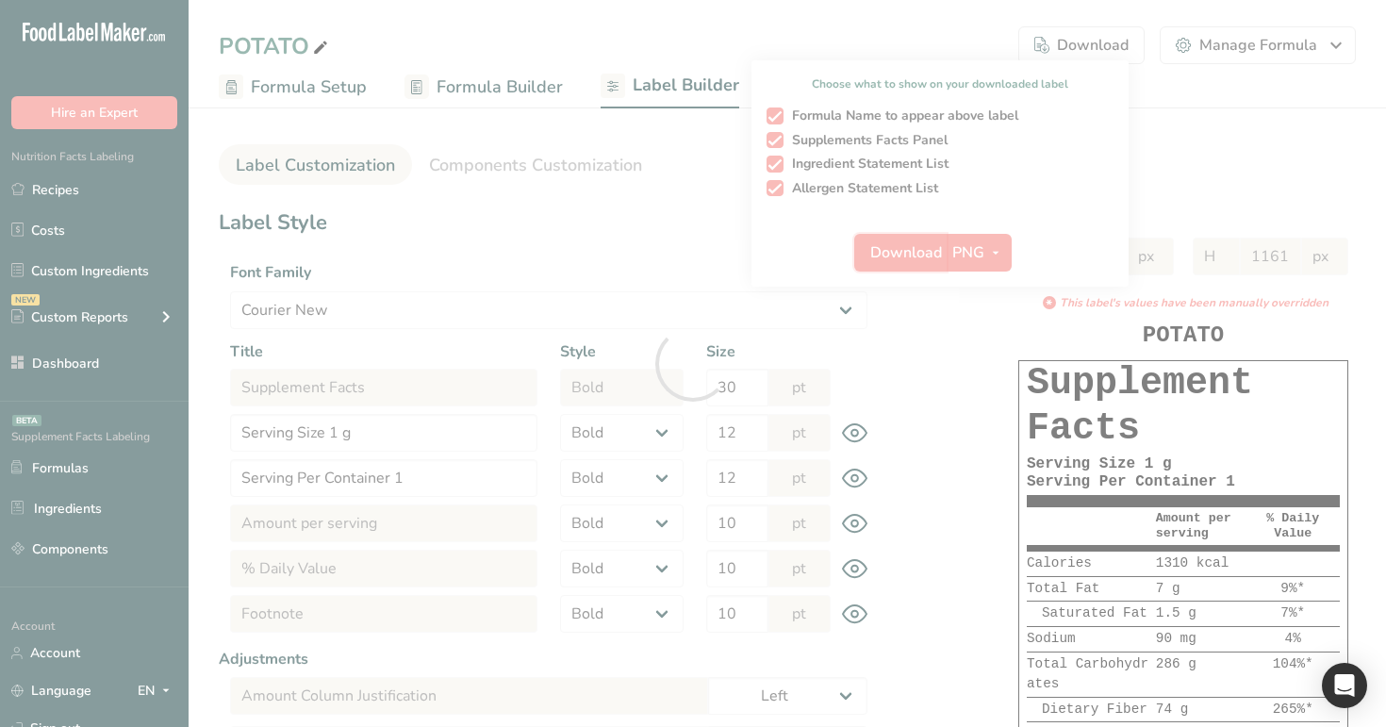
select select "bold"
select select "center"
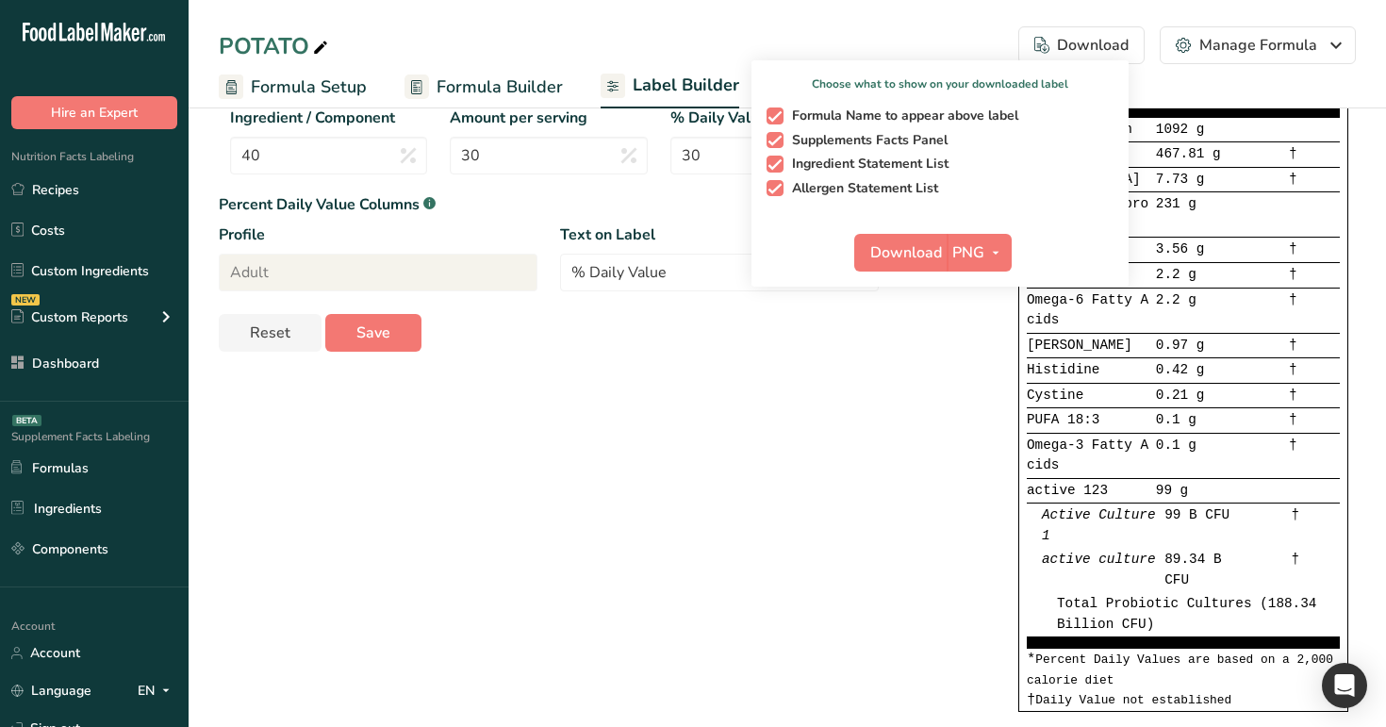
scroll to position [704, 0]
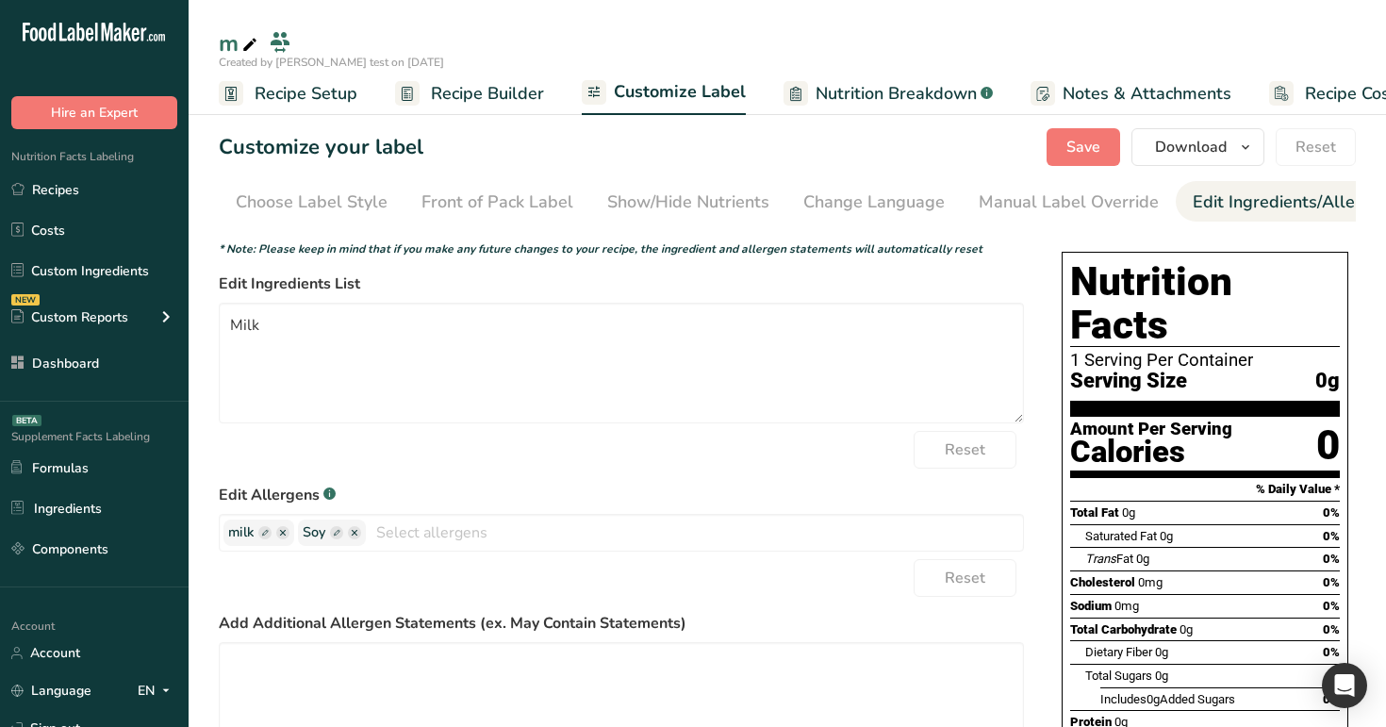
scroll to position [0, 233]
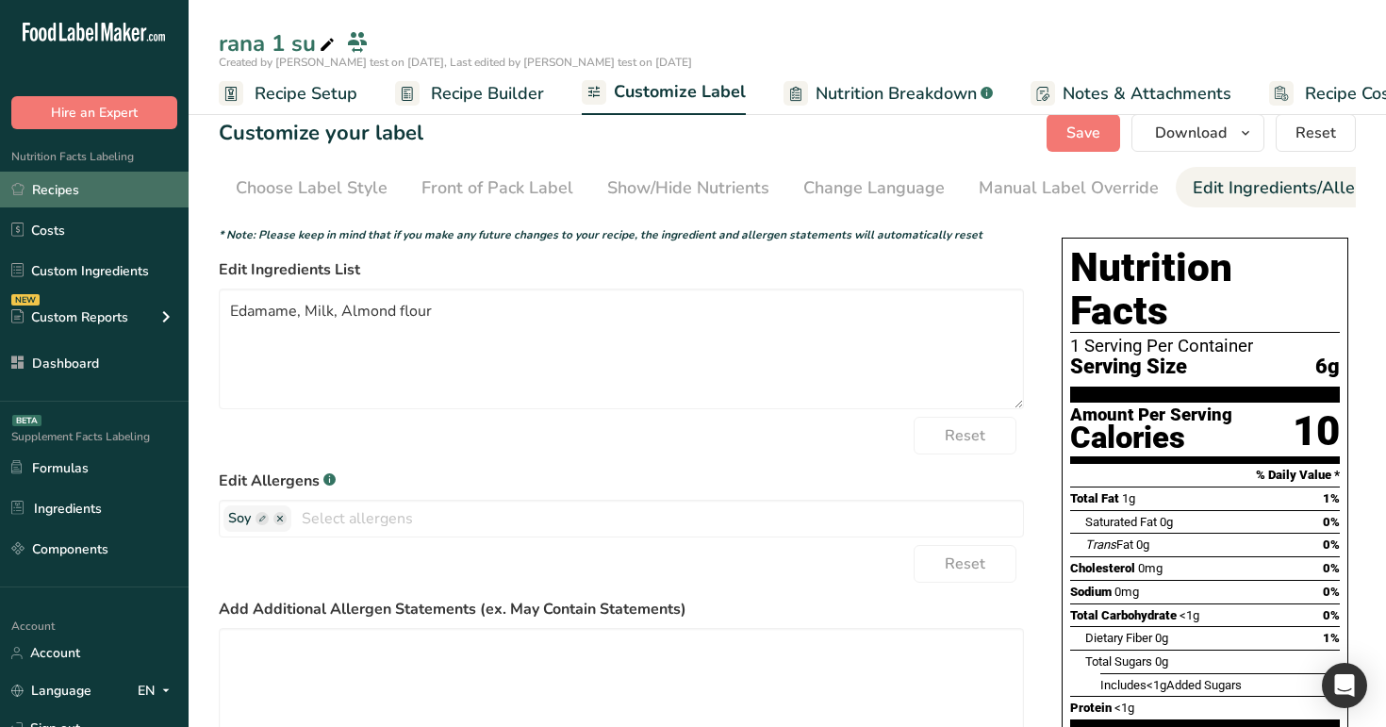
scroll to position [0, 233]
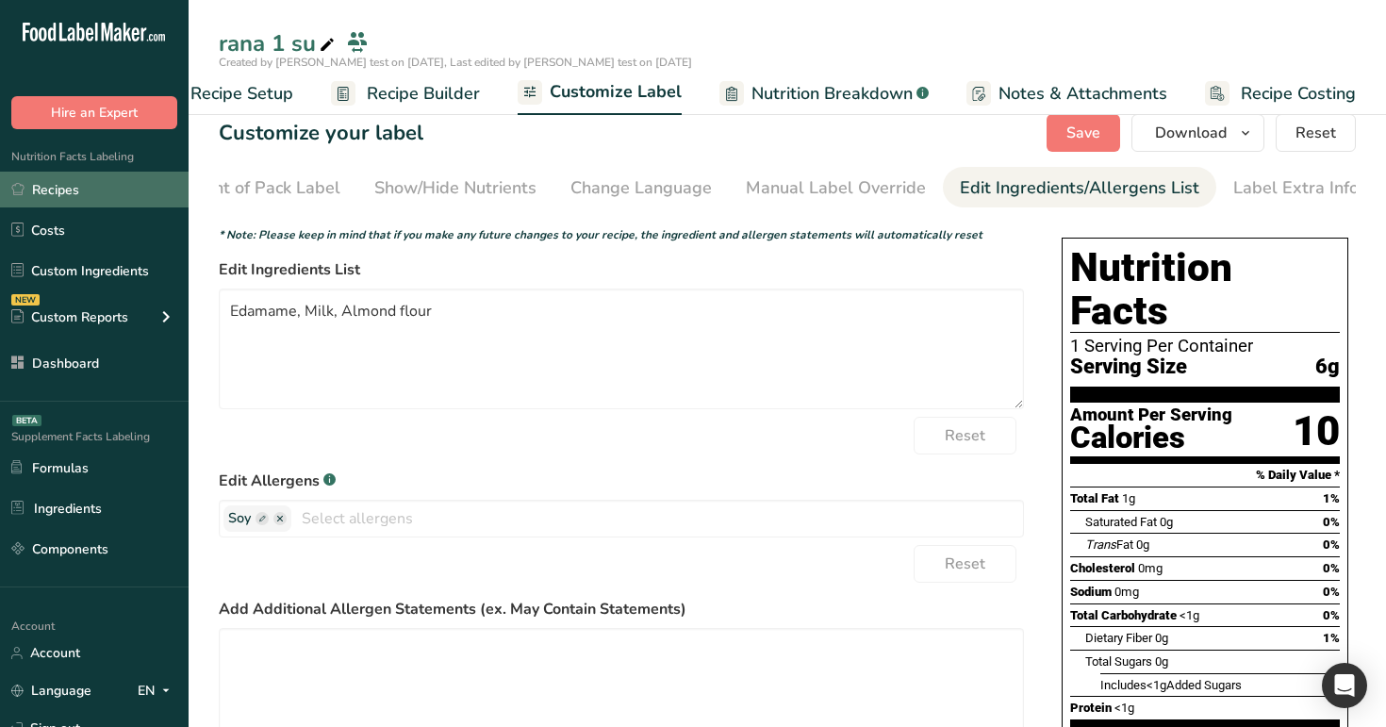
click at [107, 188] on link "Recipes" at bounding box center [94, 190] width 189 height 36
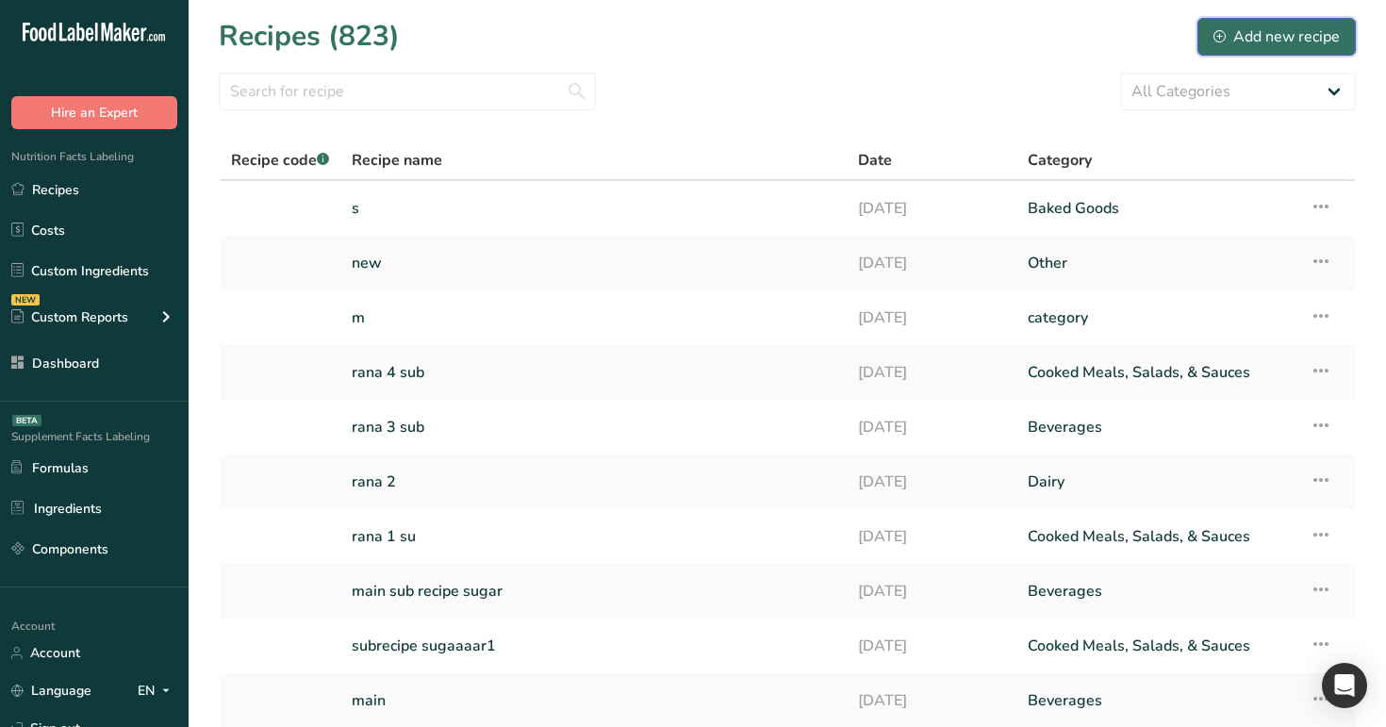
click at [1261, 41] on div "Add new recipe" at bounding box center [1276, 36] width 126 height 23
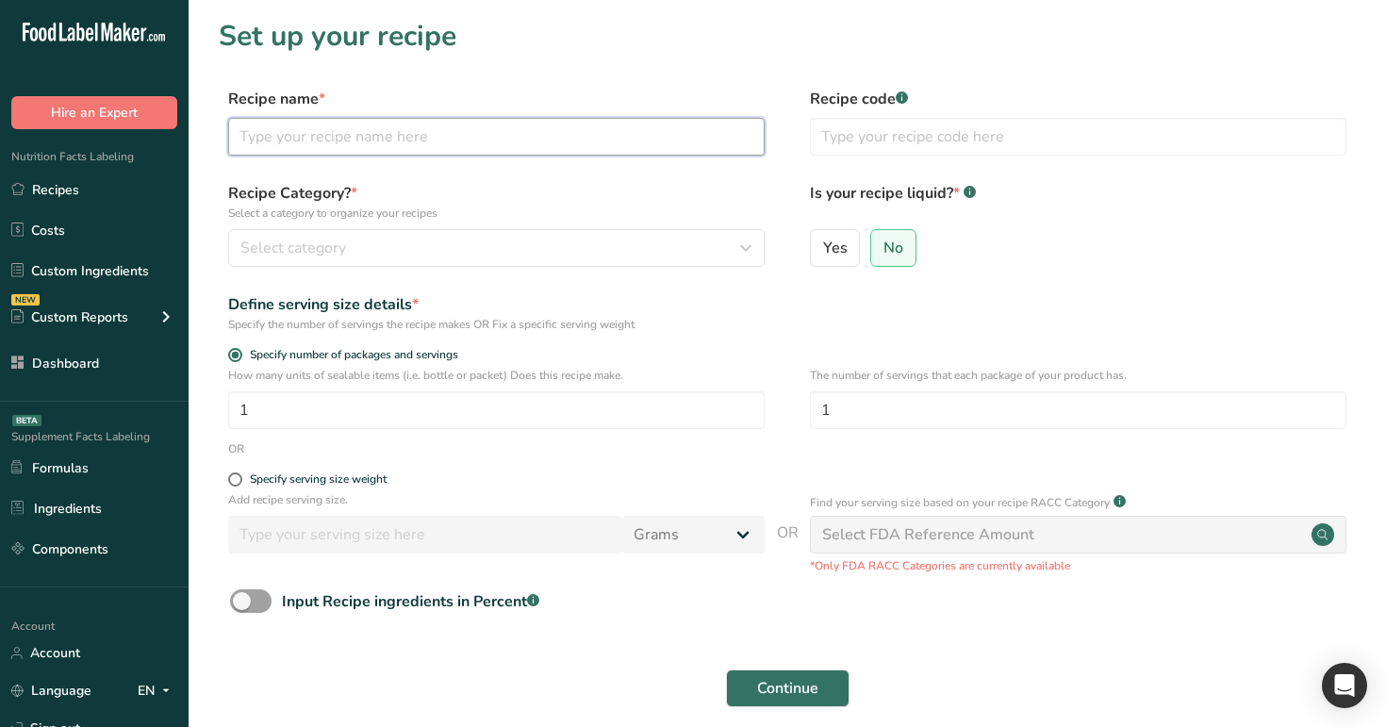
click at [489, 127] on input "text" at bounding box center [496, 137] width 536 height 38
type input "recipe 1"
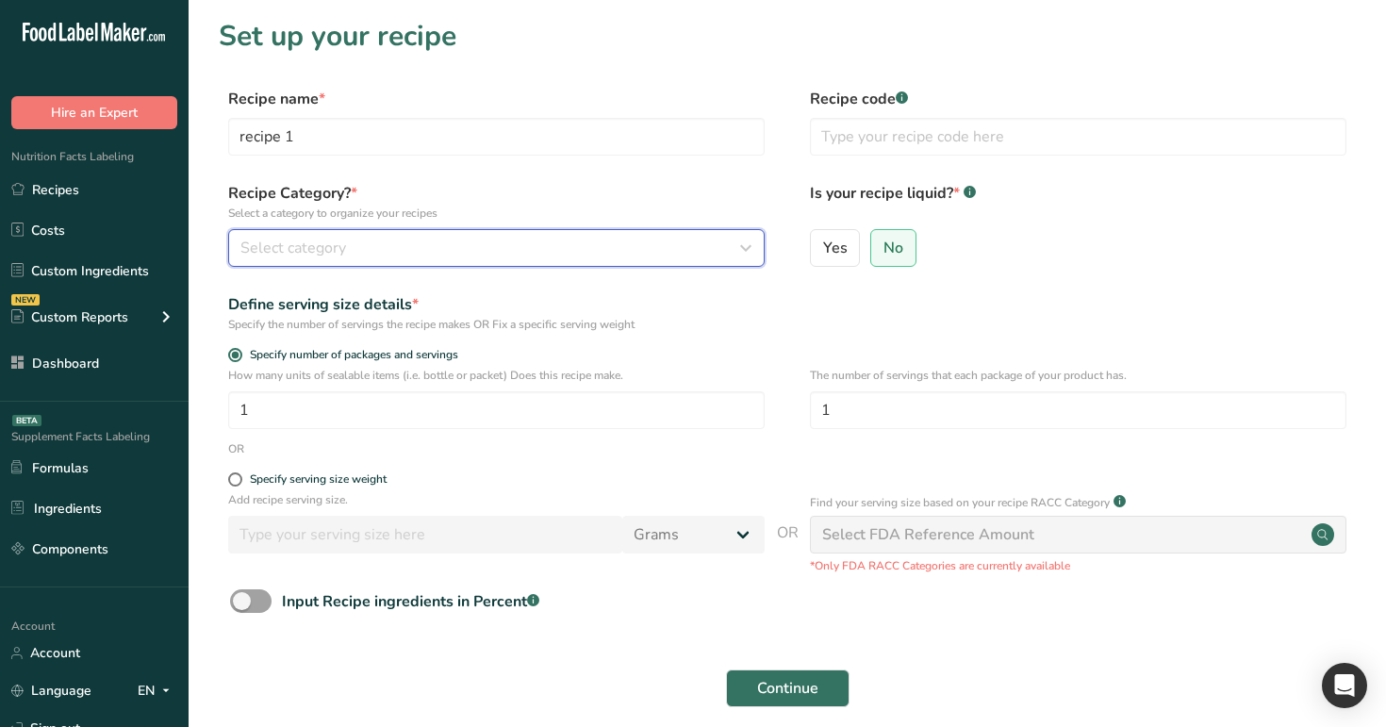
click at [464, 266] on button "Select category" at bounding box center [496, 248] width 536 height 38
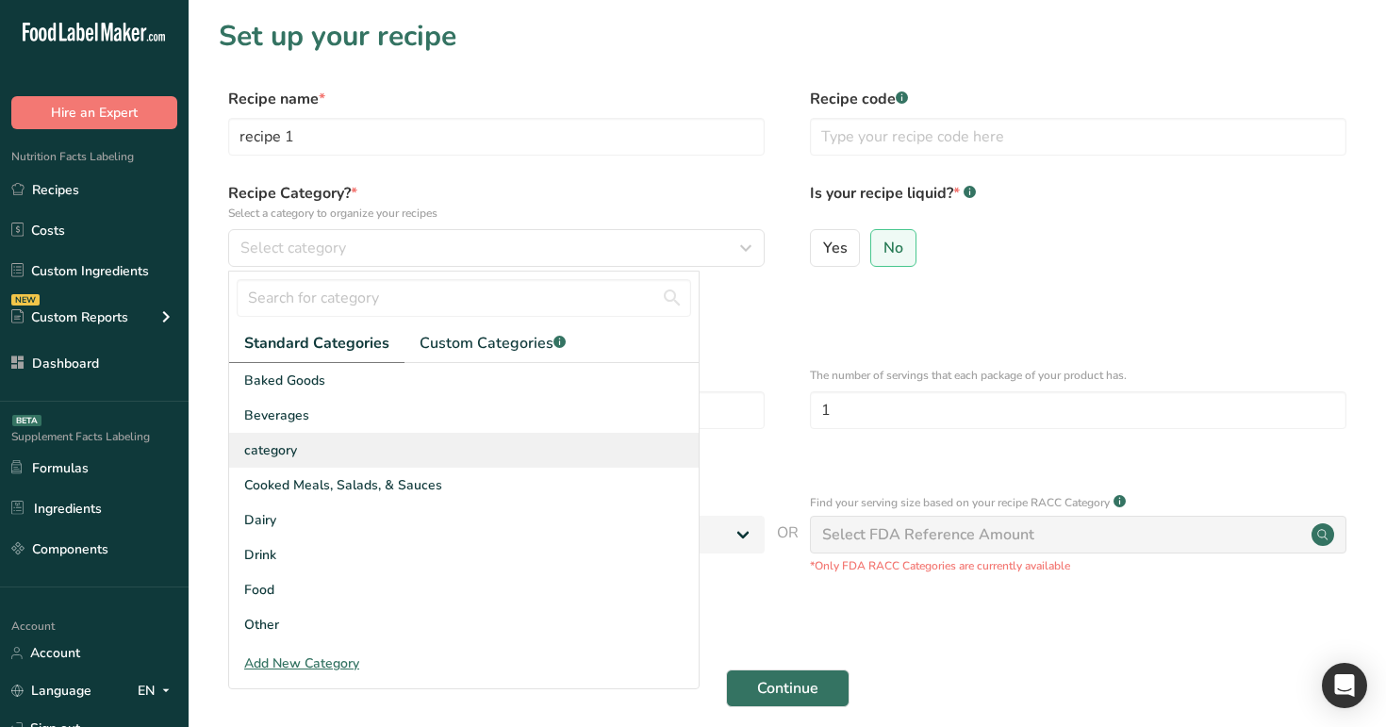
click at [466, 457] on div "category" at bounding box center [463, 450] width 469 height 35
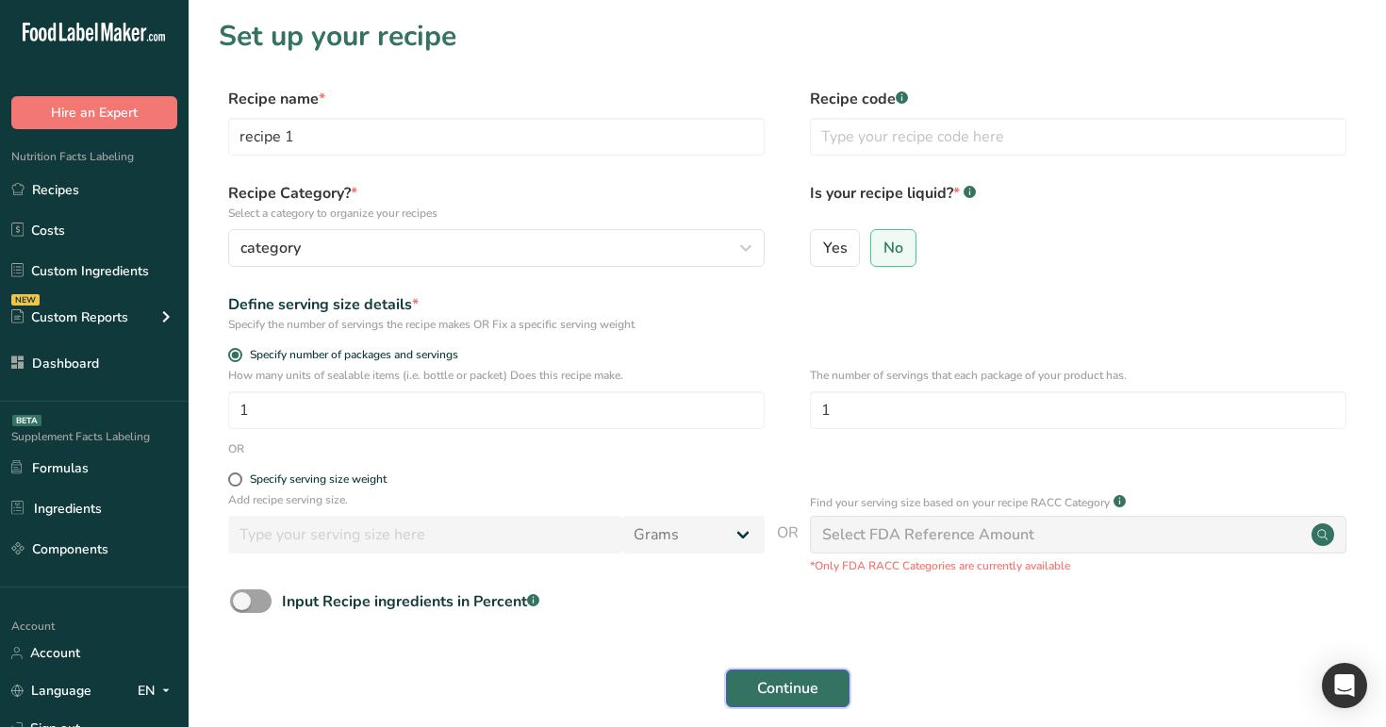
click at [790, 686] on span "Continue" at bounding box center [787, 688] width 61 height 23
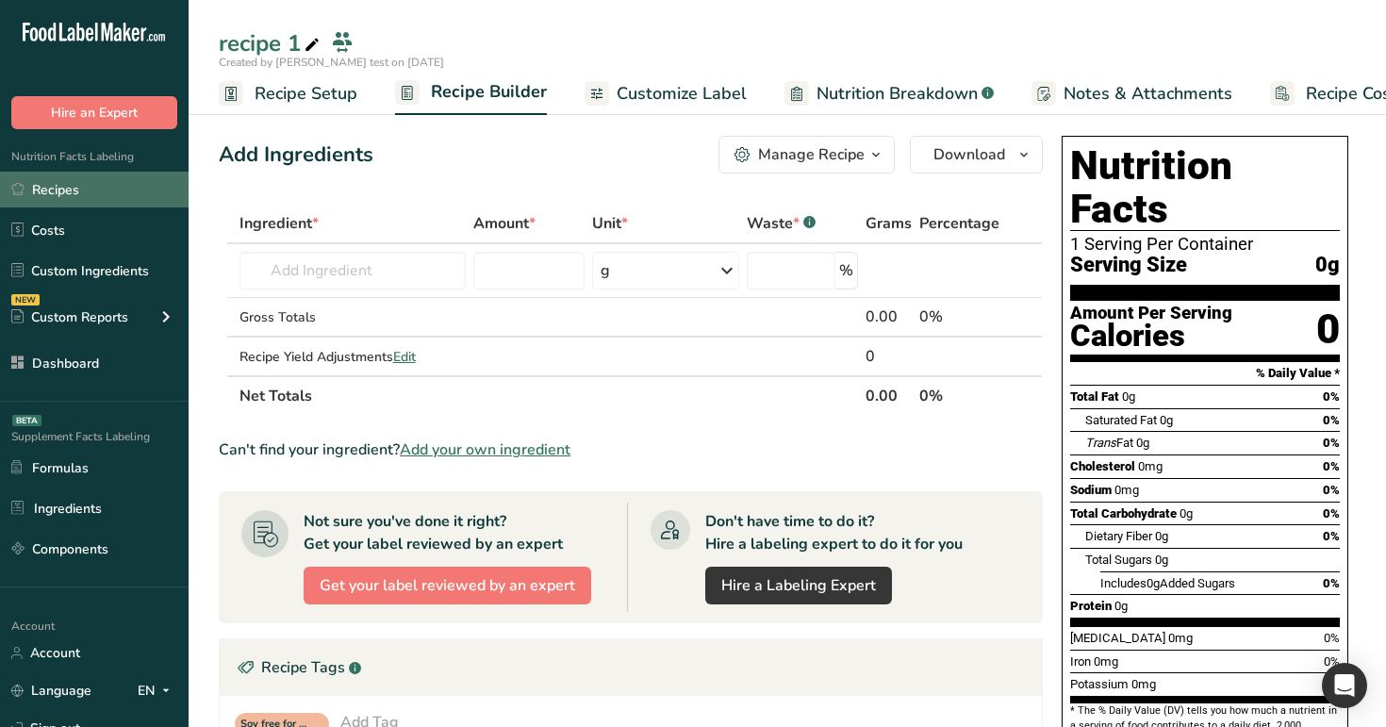
click at [145, 179] on link "Recipes" at bounding box center [94, 190] width 189 height 36
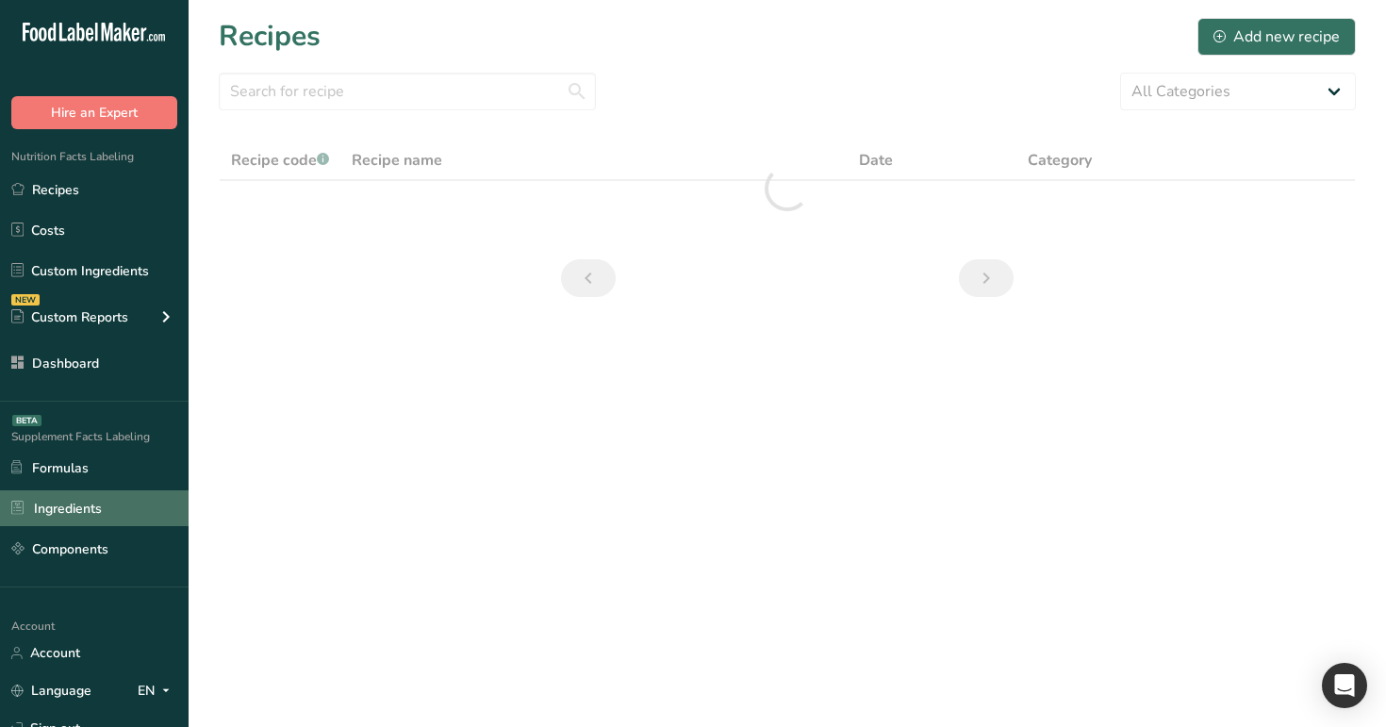
click at [121, 525] on link "Ingredients" at bounding box center [94, 508] width 189 height 36
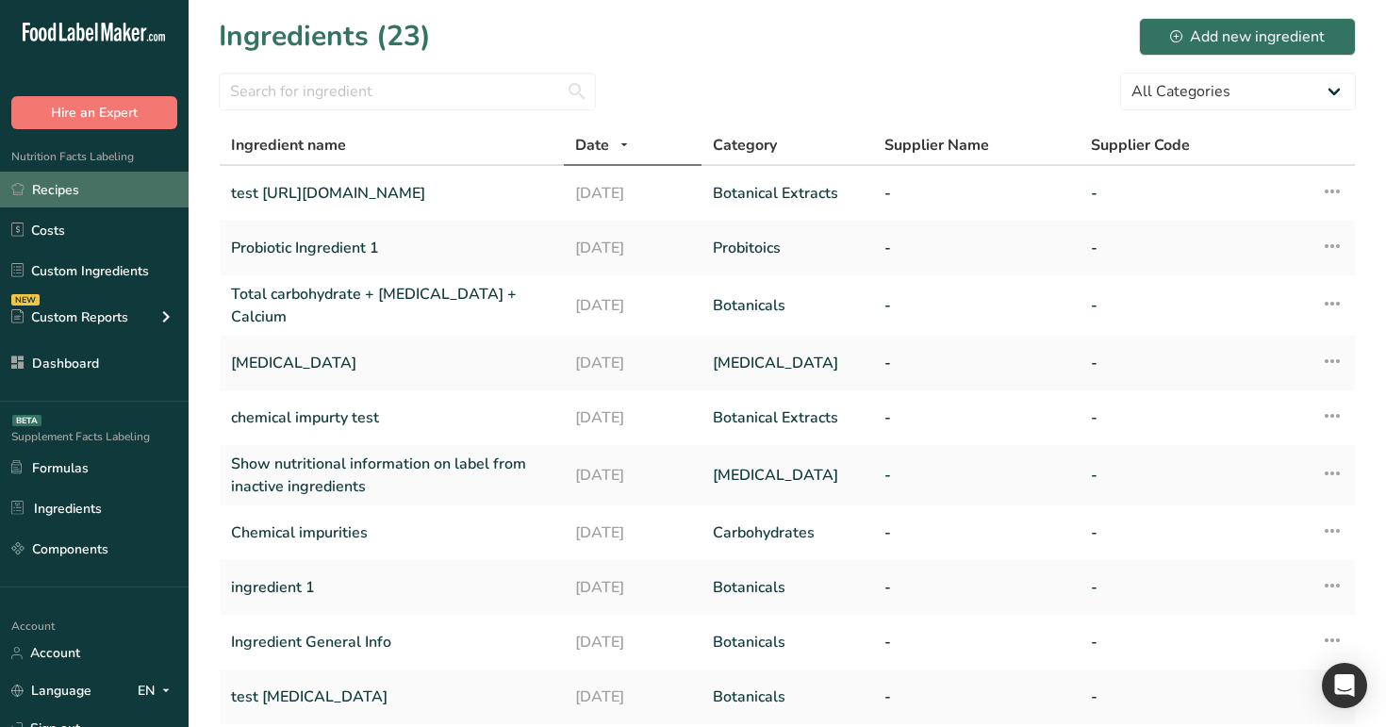
click at [49, 194] on link "Recipes" at bounding box center [94, 190] width 189 height 36
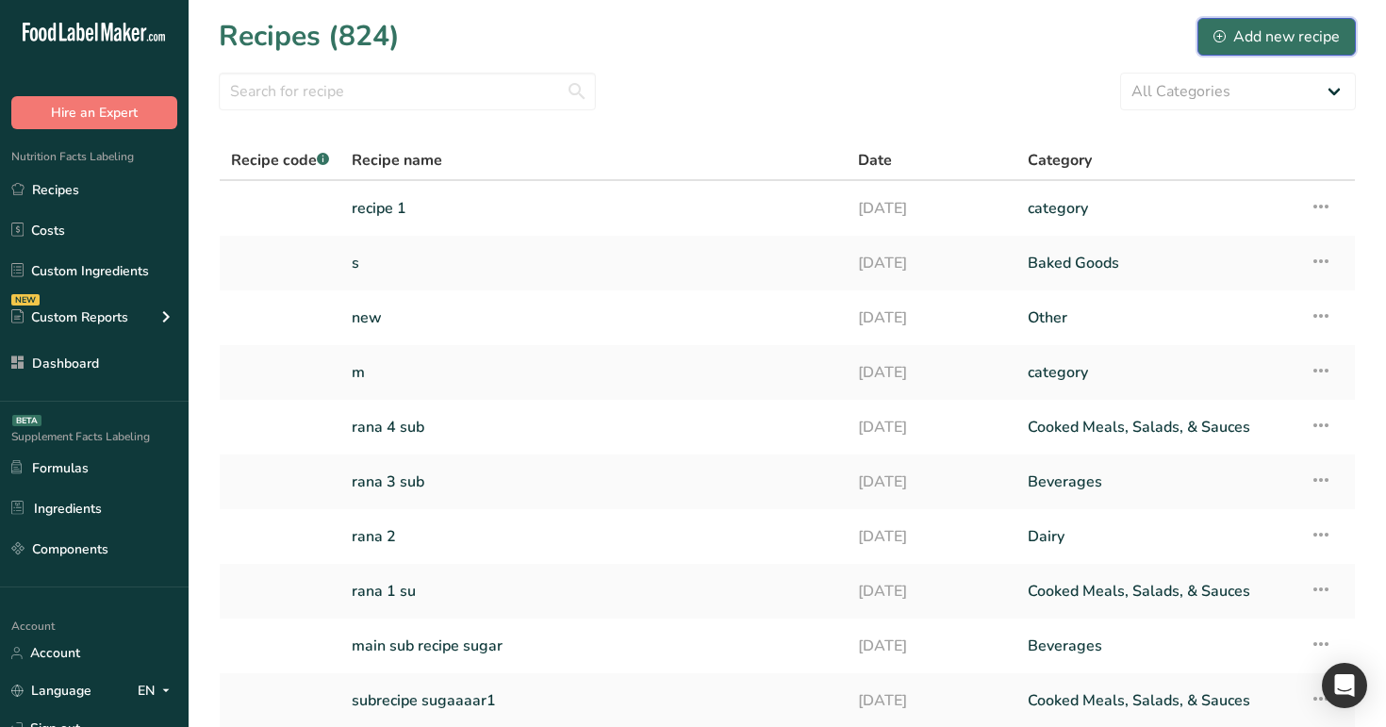
click at [1277, 41] on div "Add new recipe" at bounding box center [1276, 36] width 126 height 23
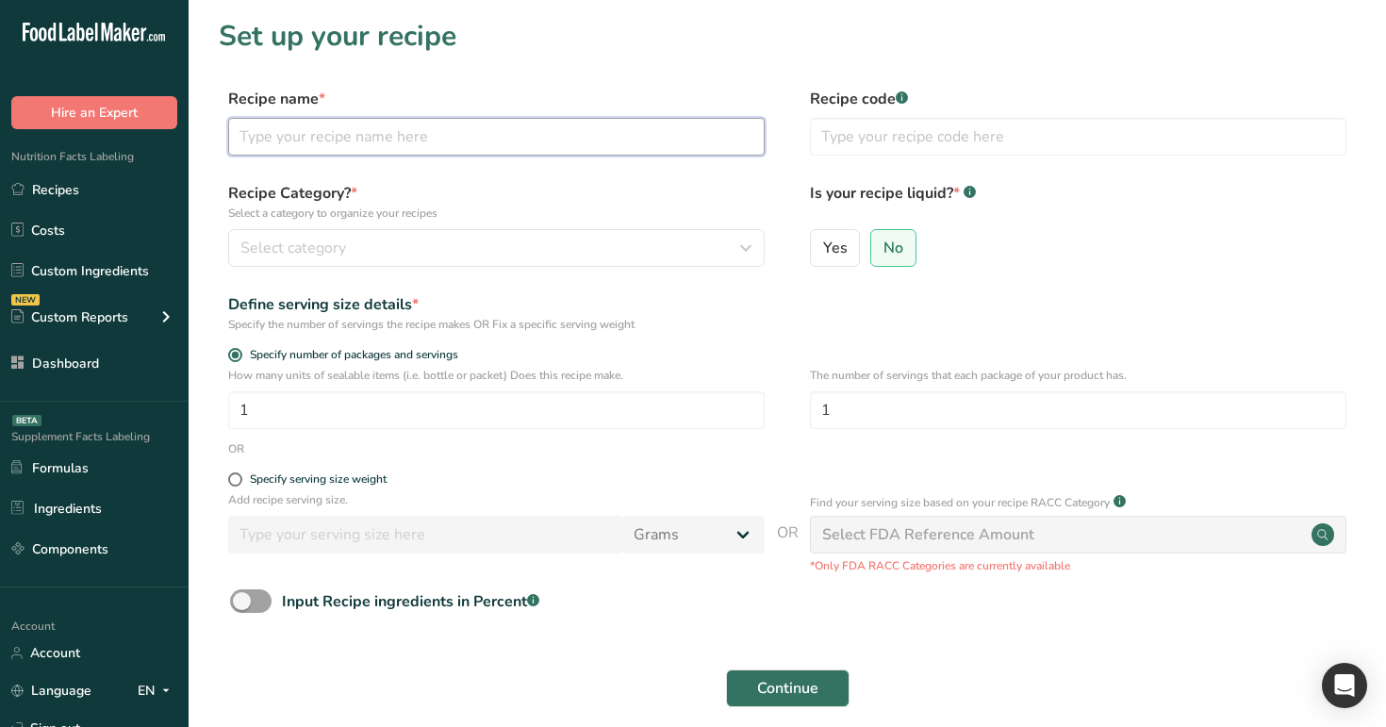
click at [583, 139] on input "text" at bounding box center [496, 137] width 536 height 38
type input "test1"
click at [798, 683] on span "Continue" at bounding box center [787, 688] width 61 height 23
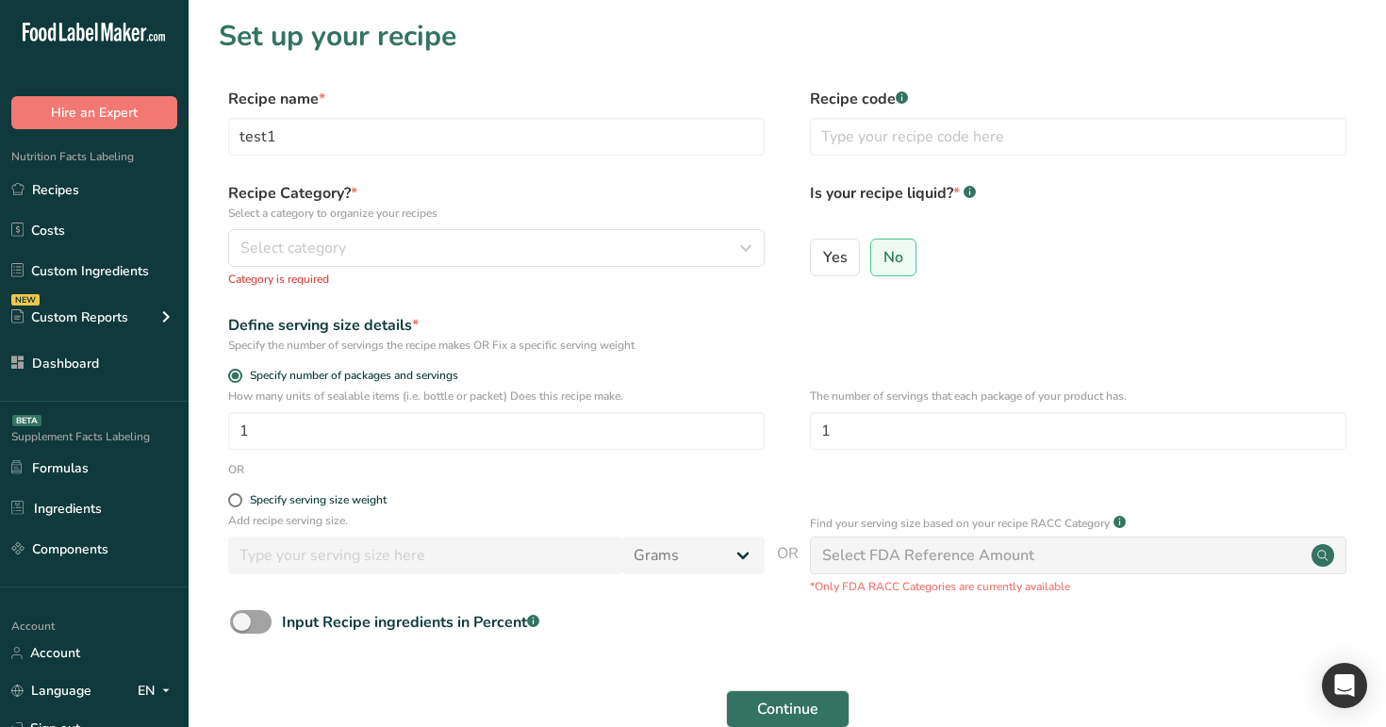
click at [639, 226] on div "Recipe Category? * Select a category to organize your recipes Select category S…" at bounding box center [496, 235] width 536 height 106
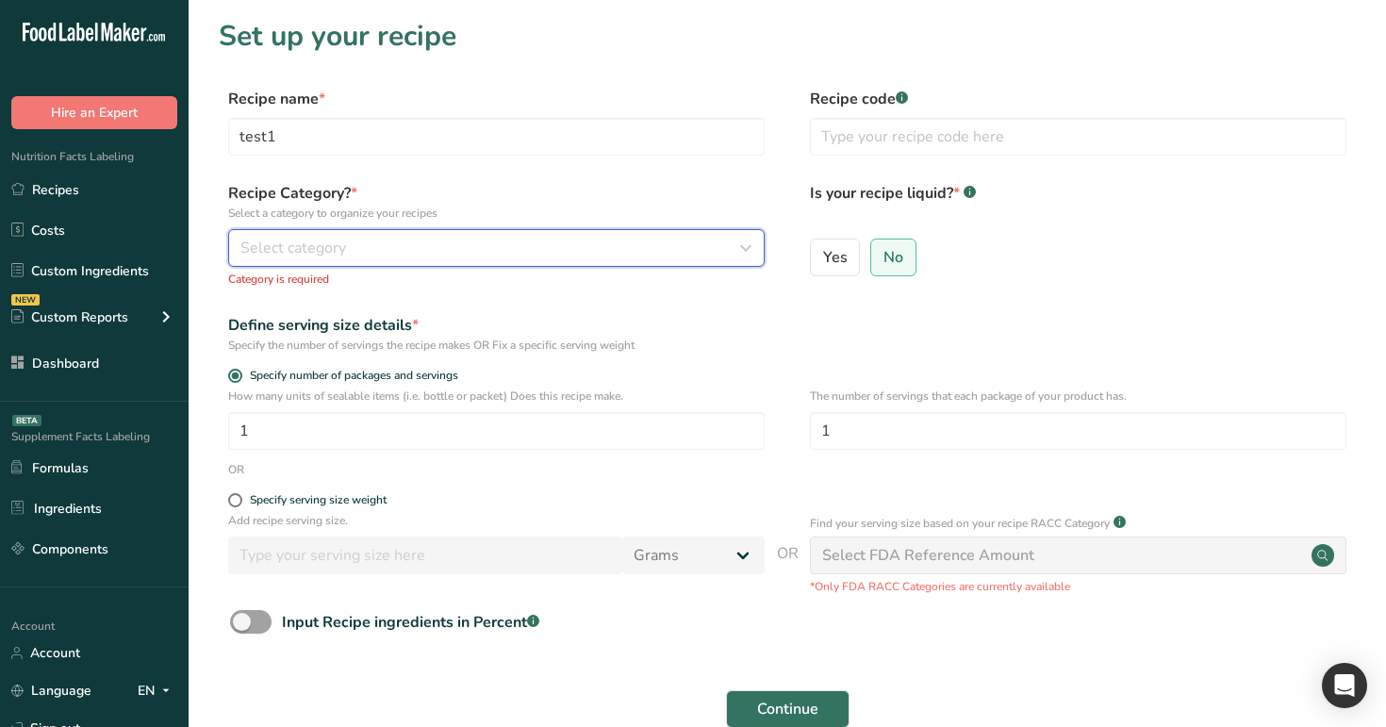
click at [639, 246] on div "Select category" at bounding box center [490, 248] width 501 height 23
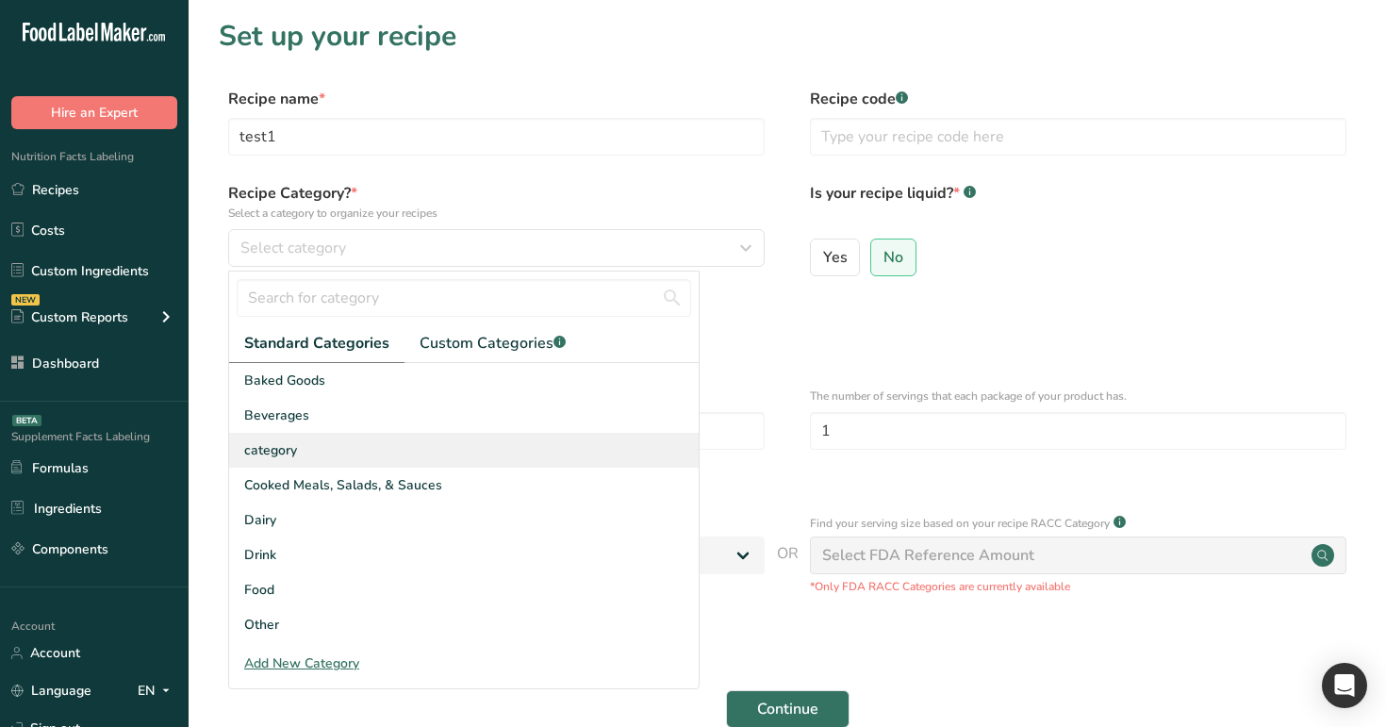
click at [587, 458] on div "category" at bounding box center [463, 450] width 469 height 35
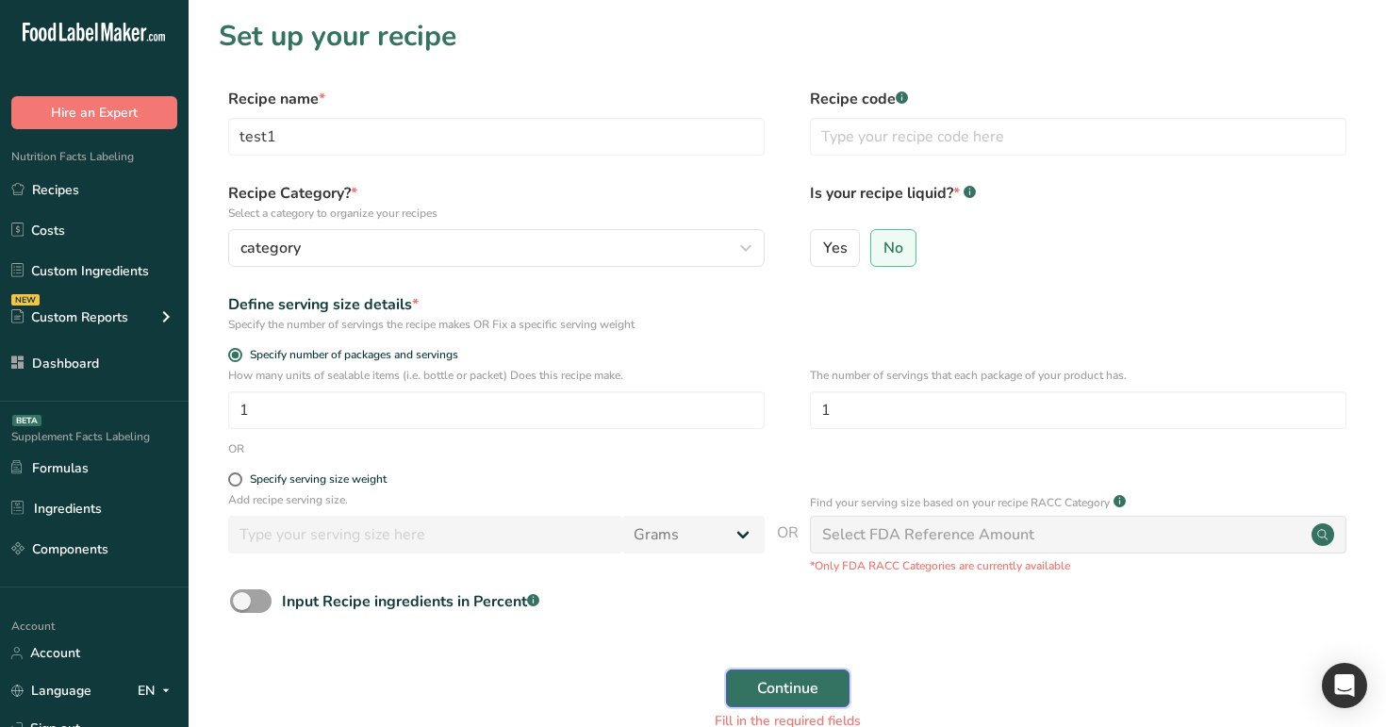
click at [794, 682] on span "Continue" at bounding box center [787, 688] width 61 height 23
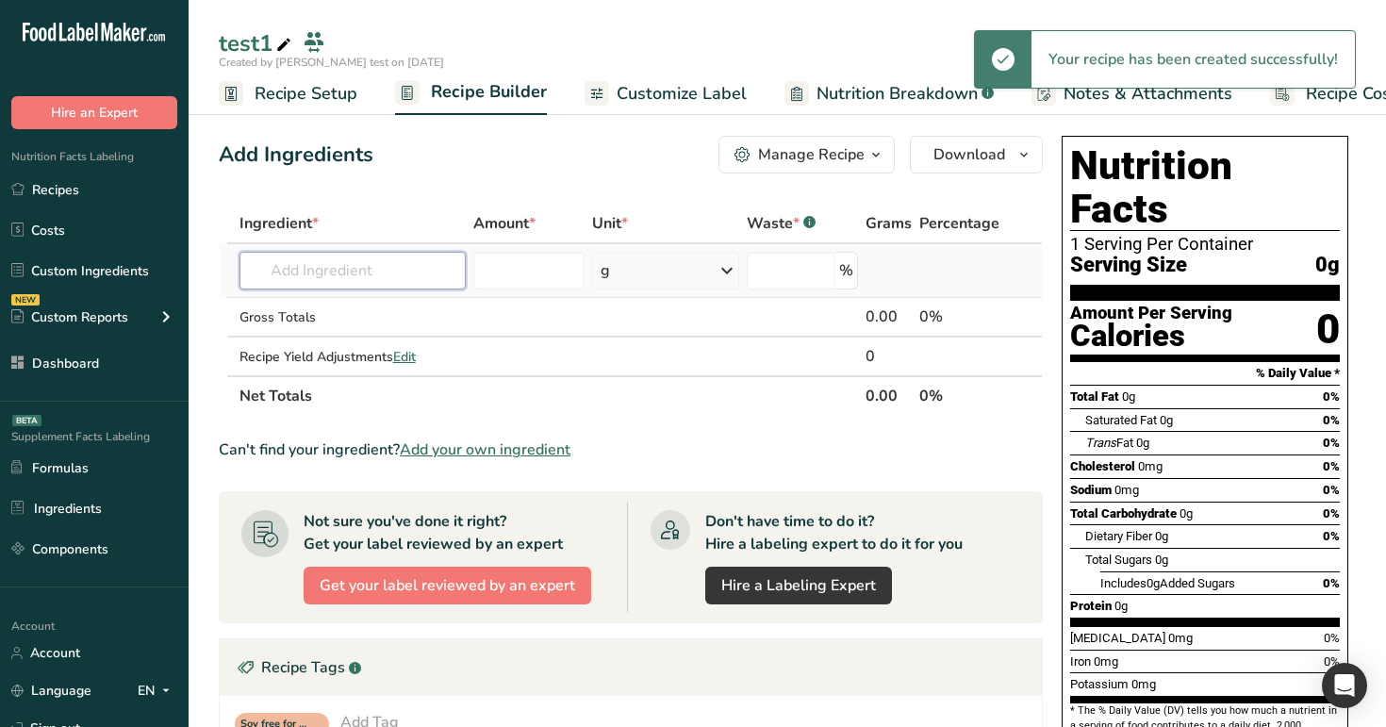
click at [315, 269] on input "text" at bounding box center [352, 271] width 227 height 38
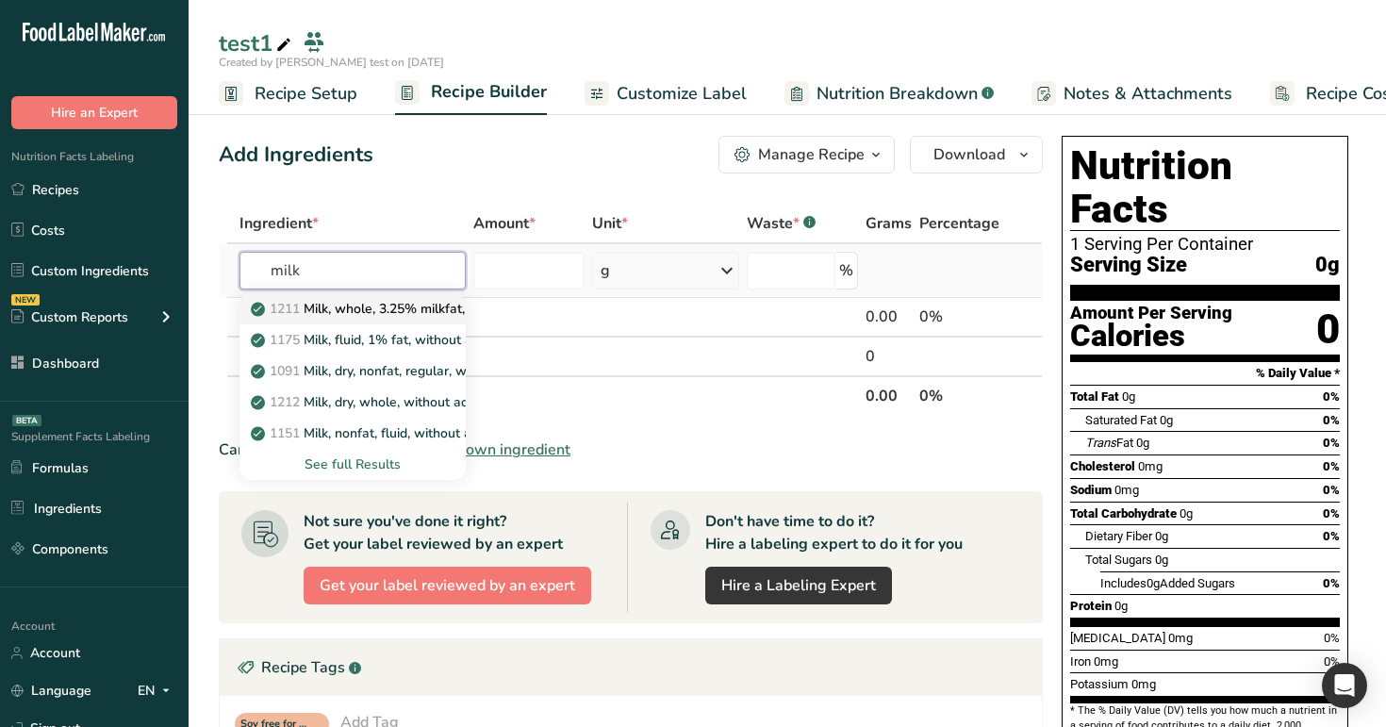
type input "milk"
click at [376, 300] on p "1211 Milk, whole, 3.25% milkfat, without added vitamin A and vitamin D" at bounding box center [506, 309] width 502 height 20
type input "Milk, whole, 3.25% milkfat, without added vitamin A and vitamin D"
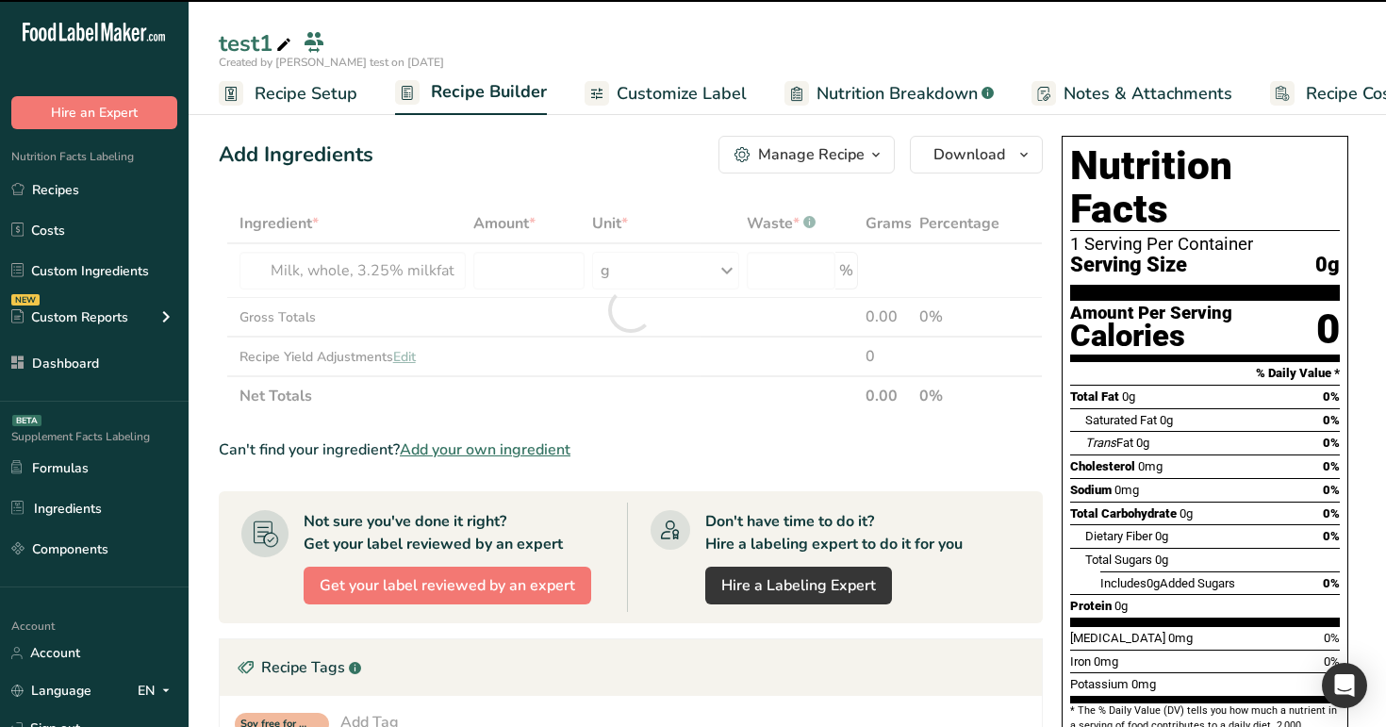
type input "0"
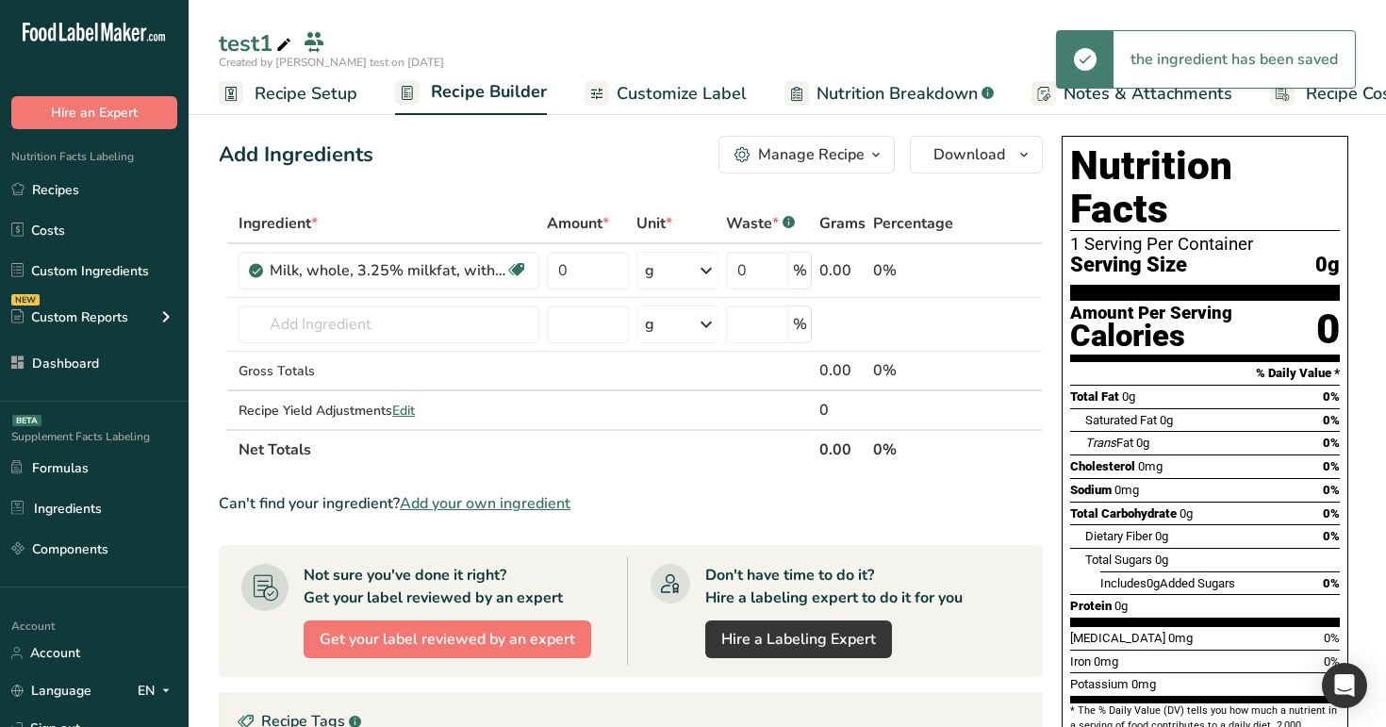
click at [664, 103] on span "Customize Label" at bounding box center [681, 93] width 130 height 25
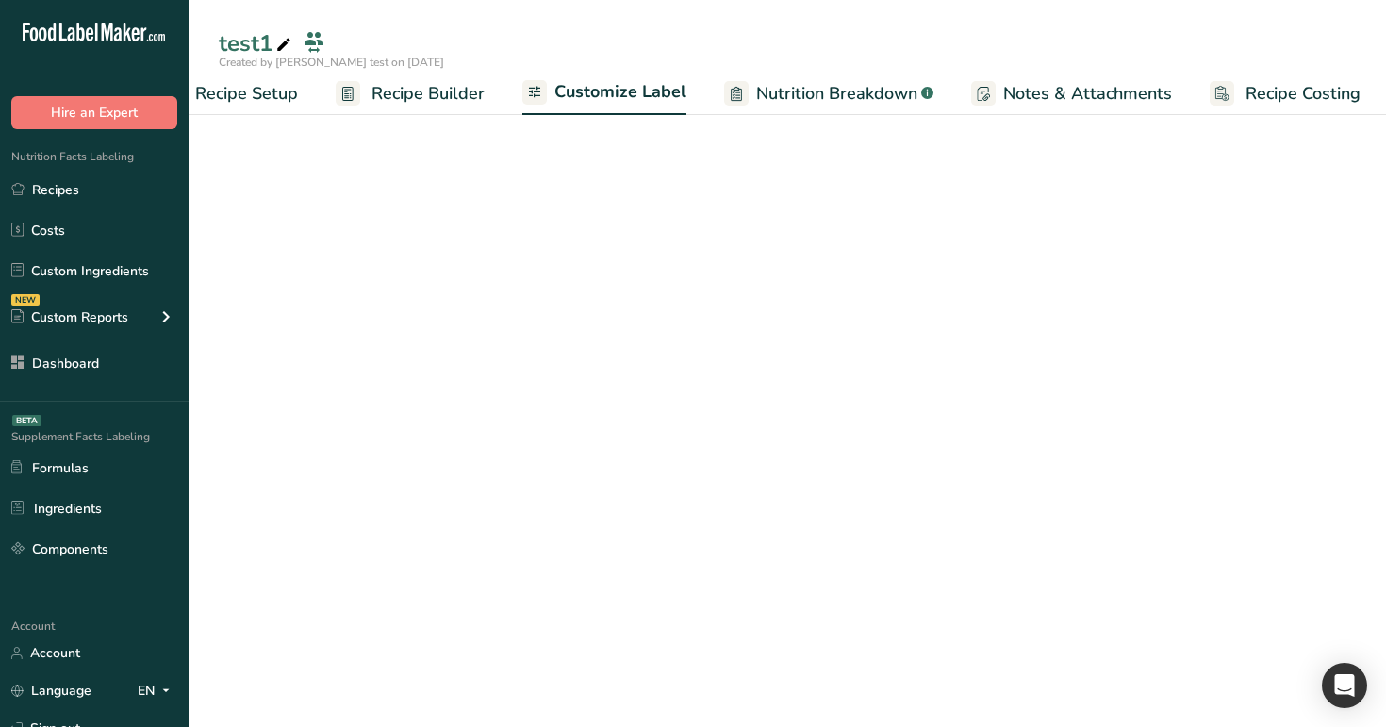
scroll to position [0, 64]
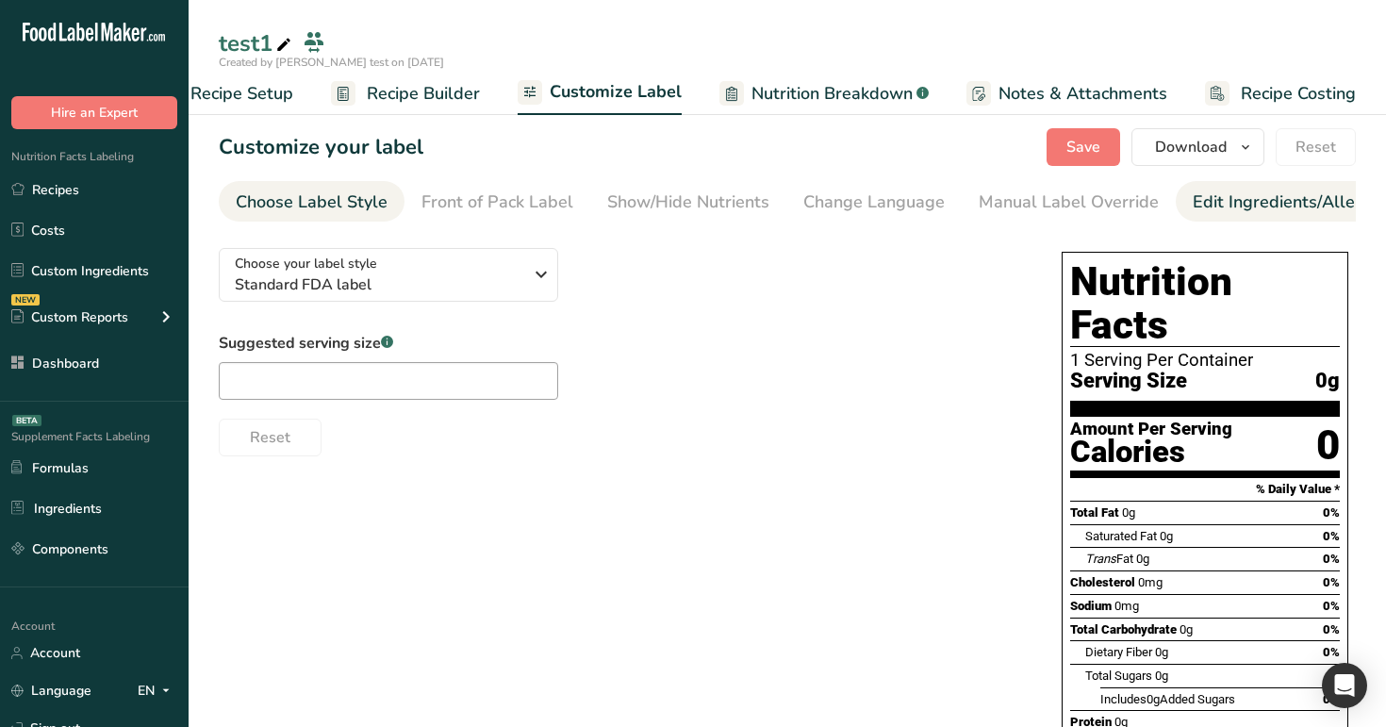
click at [1216, 192] on div "Edit Ingredients/Allergens List" at bounding box center [1311, 201] width 239 height 25
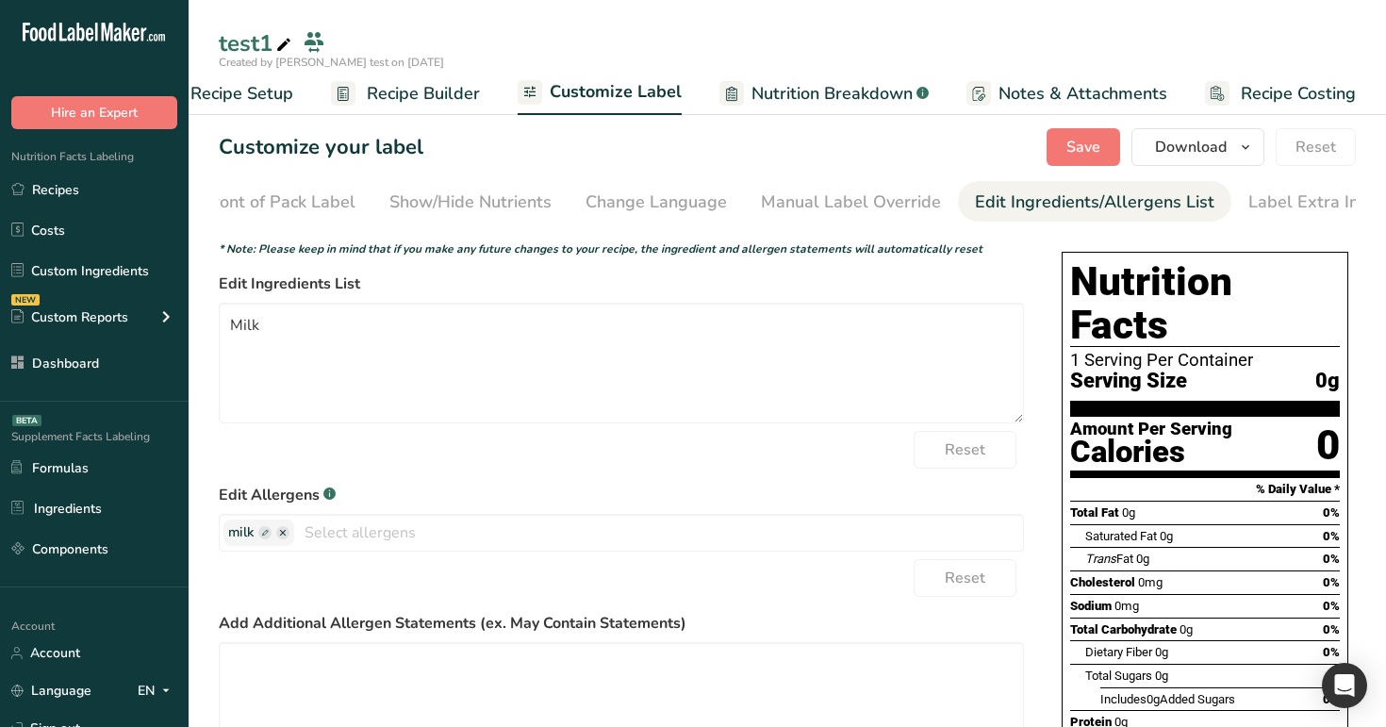
scroll to position [0, 233]
click at [388, 90] on span "Recipe Builder" at bounding box center [423, 93] width 113 height 25
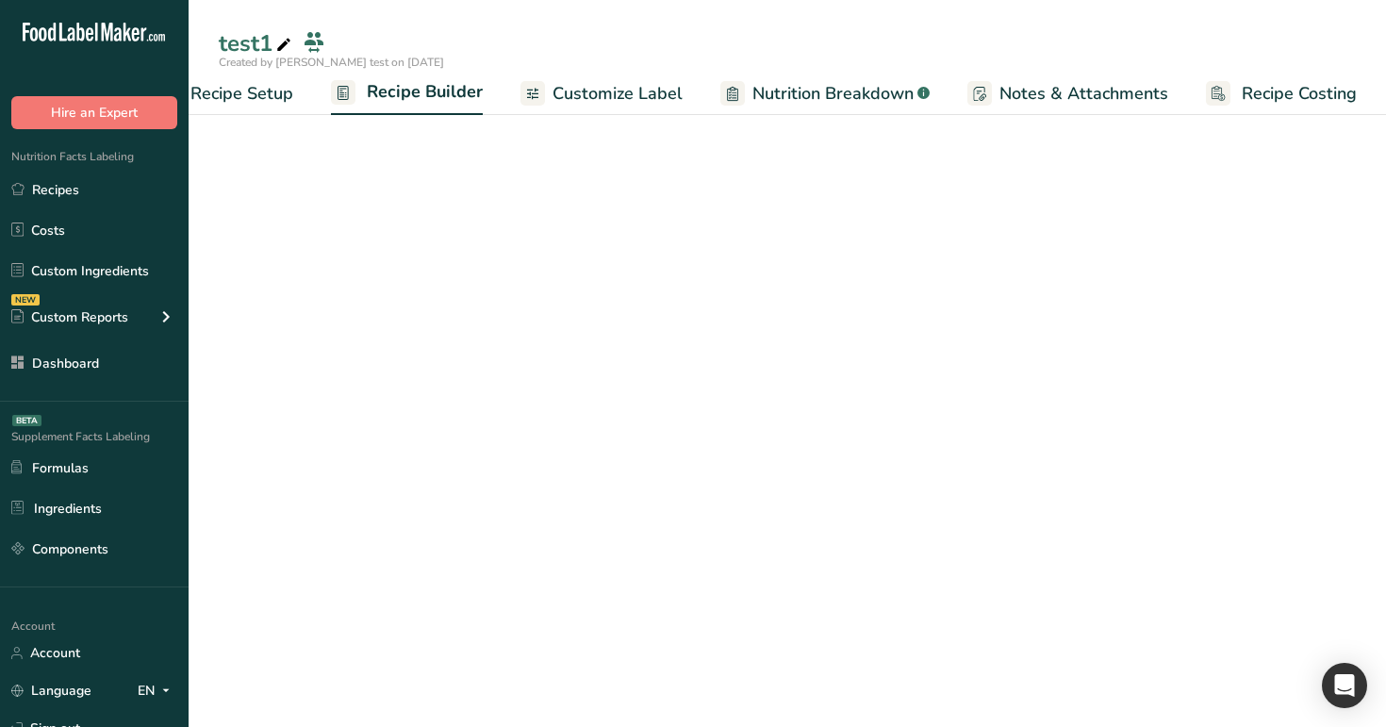
scroll to position [0, 64]
